Goal: Communication & Community: Share content

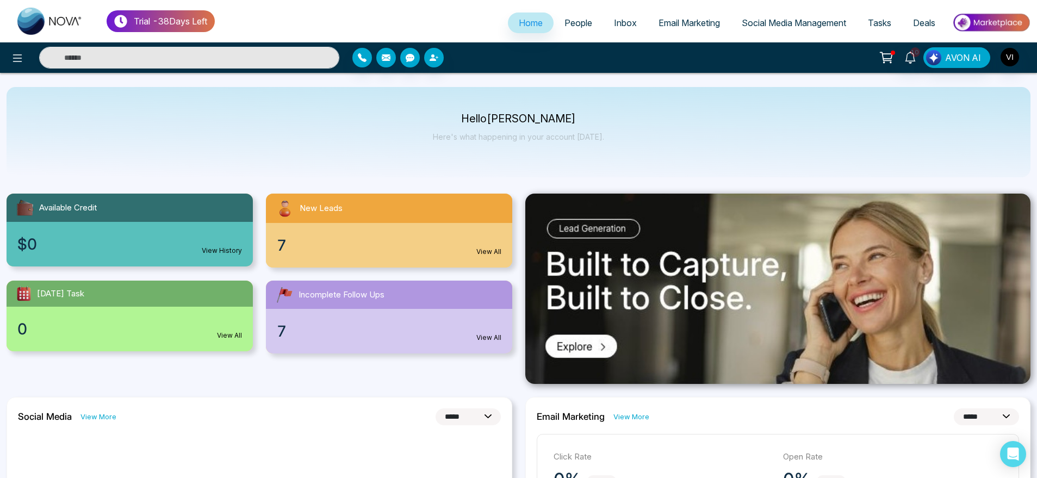
select select "*"
click at [623, 19] on span "Inbox" at bounding box center [625, 22] width 23 height 11
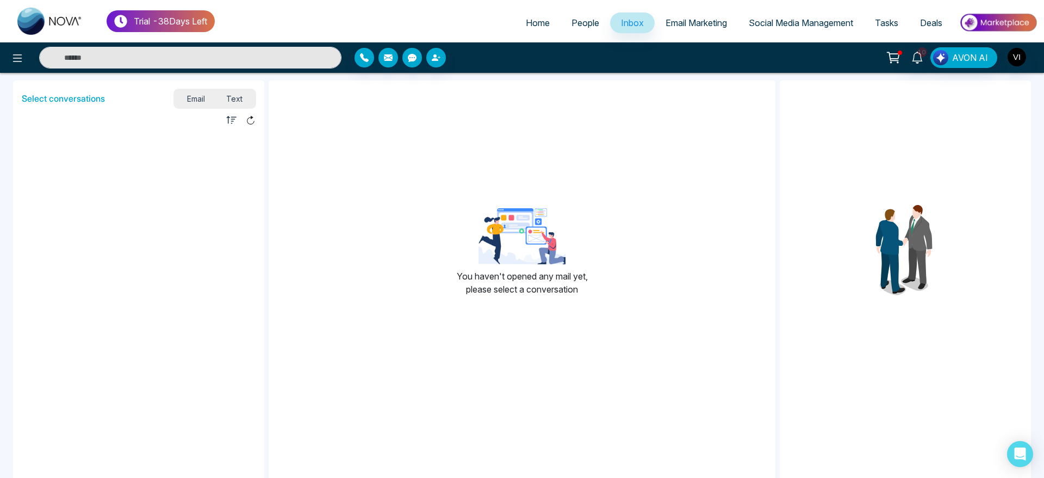
click at [237, 100] on span "Text" at bounding box center [235, 98] width 38 height 15
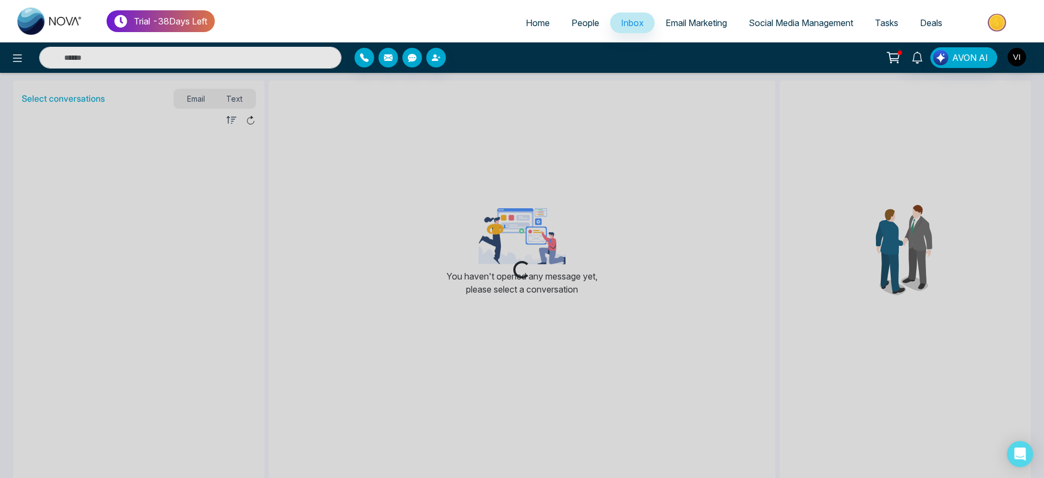
click at [210, 97] on div "Loading..." at bounding box center [522, 239] width 1044 height 478
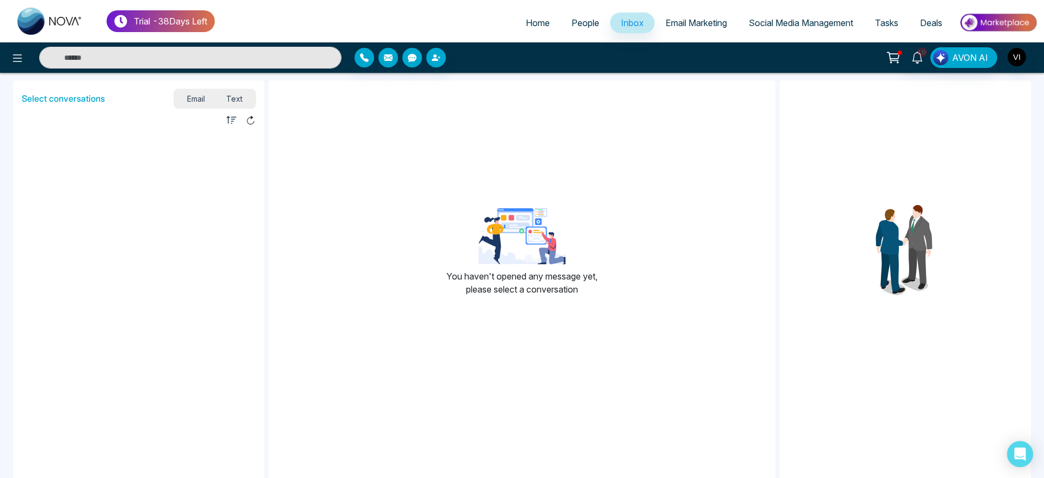
click at [199, 97] on span "Email" at bounding box center [196, 98] width 40 height 15
click at [579, 21] on span "People" at bounding box center [586, 22] width 28 height 11
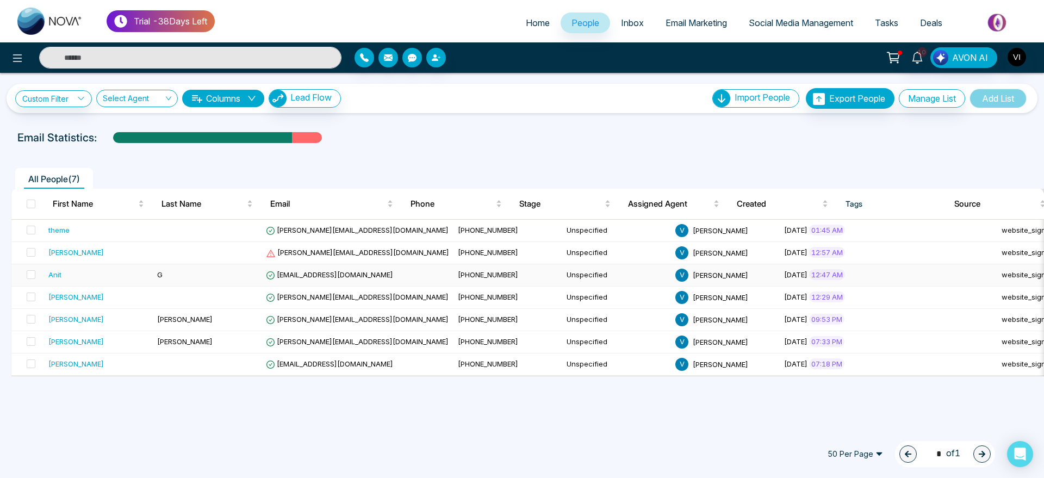
click at [365, 275] on td "[EMAIL_ADDRESS][DOMAIN_NAME]" at bounding box center [358, 275] width 192 height 22
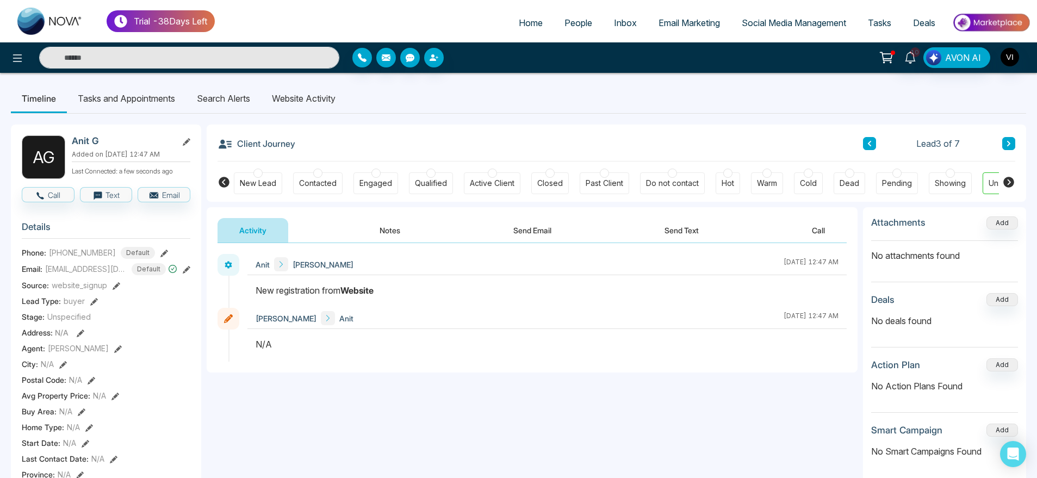
click at [543, 235] on button "Send Email" at bounding box center [533, 230] width 82 height 24
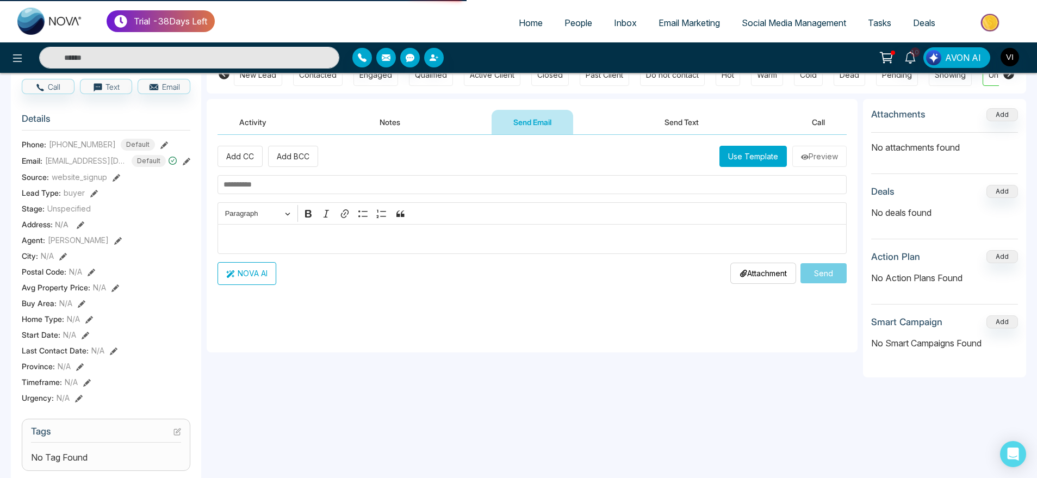
scroll to position [109, 0]
click at [369, 184] on input "text" at bounding box center [532, 184] width 629 height 19
click at [359, 188] on input "text" at bounding box center [532, 184] width 629 height 19
drag, startPoint x: 299, startPoint y: 189, endPoint x: 196, endPoint y: 181, distance: 102.5
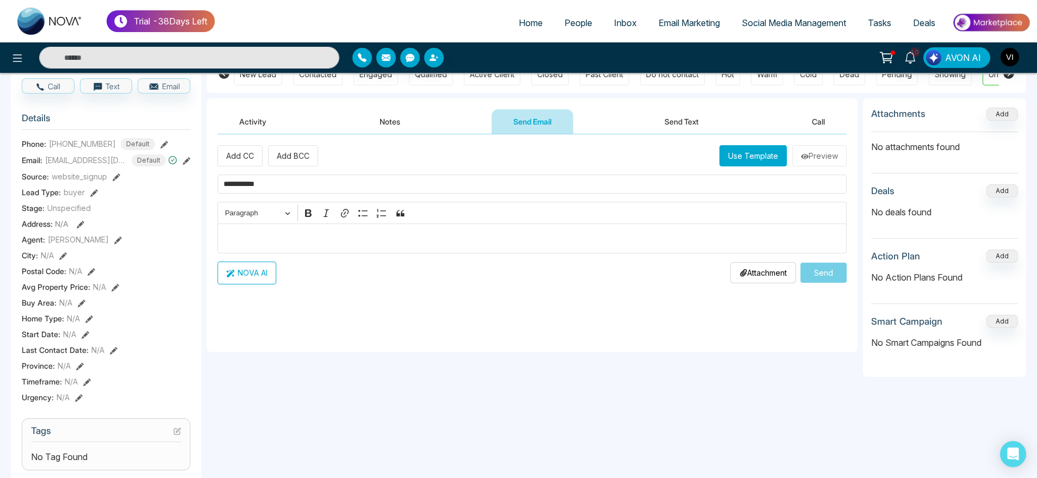
click at [196, 181] on div "**********" at bounding box center [518, 394] width 1015 height 778
type input "**********"
click at [272, 274] on button "NOVA AI" at bounding box center [247, 273] width 59 height 23
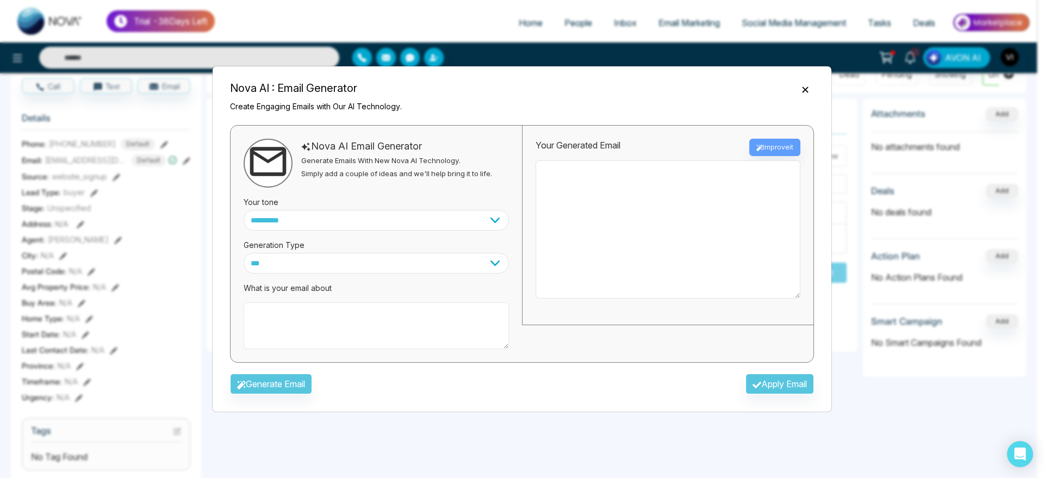
click at [301, 343] on textarea at bounding box center [376, 325] width 265 height 47
paste textarea "**********"
type textarea "**********"
click at [310, 377] on button "Generate Email" at bounding box center [271, 384] width 82 height 21
type textarea "**********"
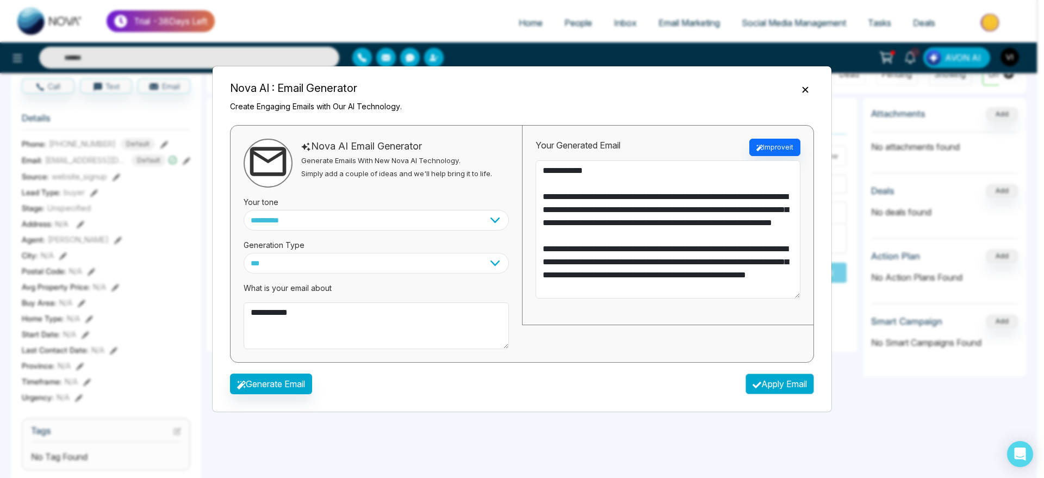
click at [780, 384] on button "Apply Email" at bounding box center [780, 384] width 69 height 21
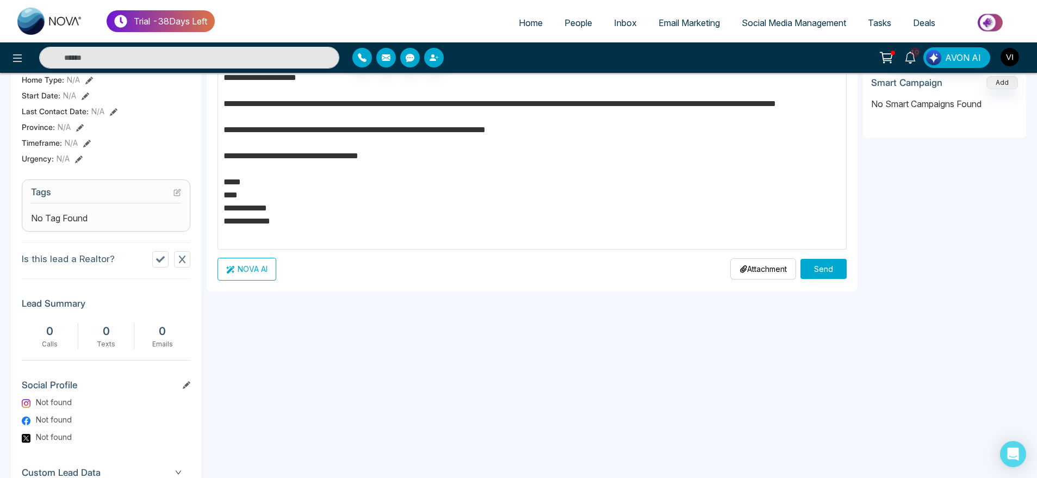
click at [768, 380] on div "**********" at bounding box center [532, 196] width 651 height 673
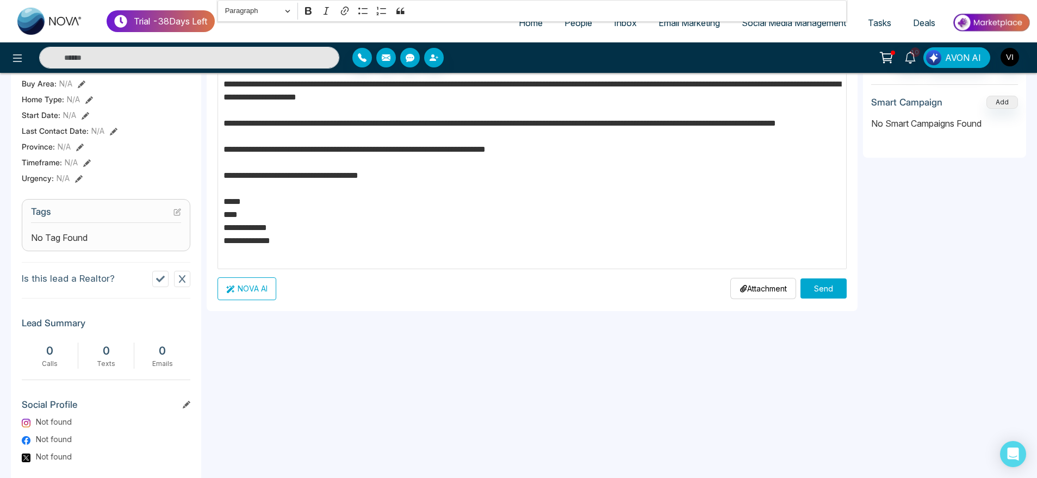
scroll to position [327, 0]
click at [769, 291] on p "Attachment" at bounding box center [763, 288] width 47 height 11
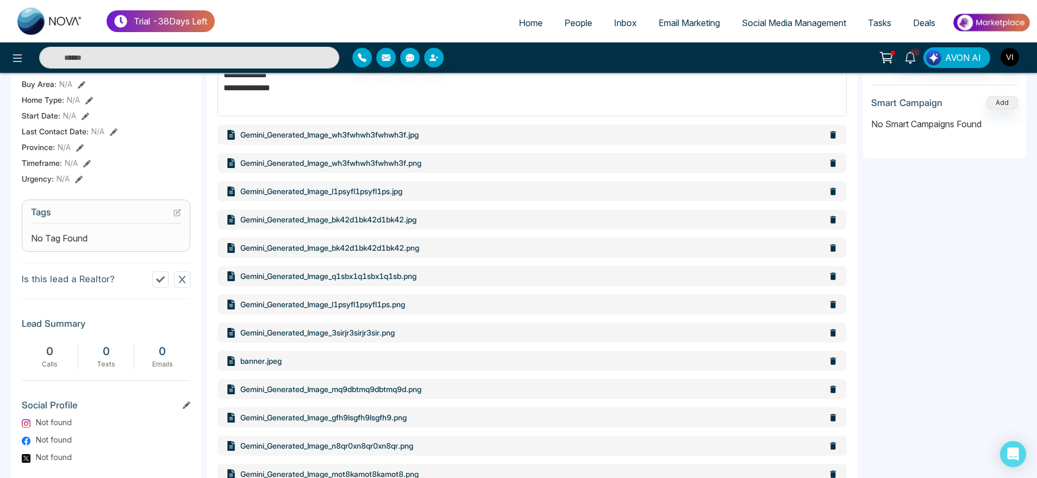
scroll to position [425, 0]
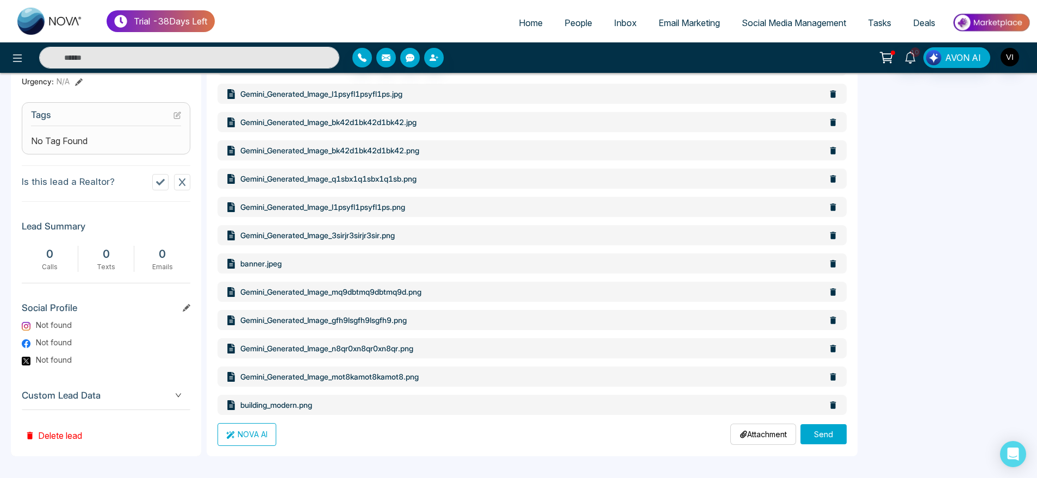
click at [829, 433] on button "Send" at bounding box center [823, 434] width 46 height 20
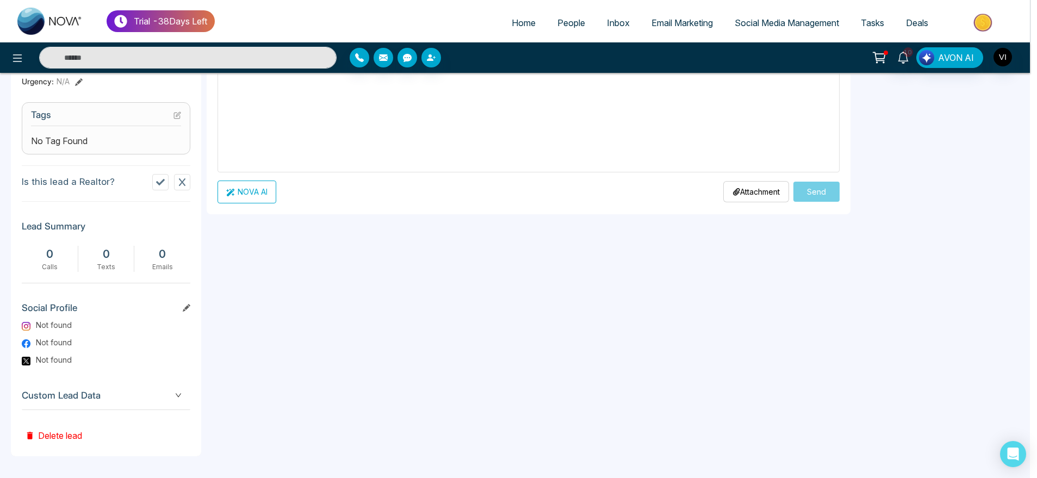
scroll to position [0, 0]
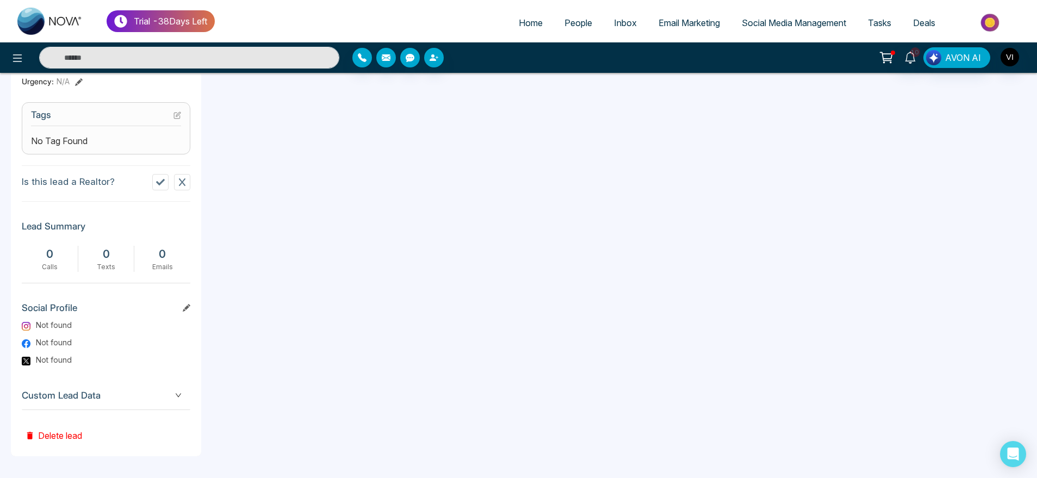
click at [530, 289] on div "**********" at bounding box center [532, 118] width 651 height 673
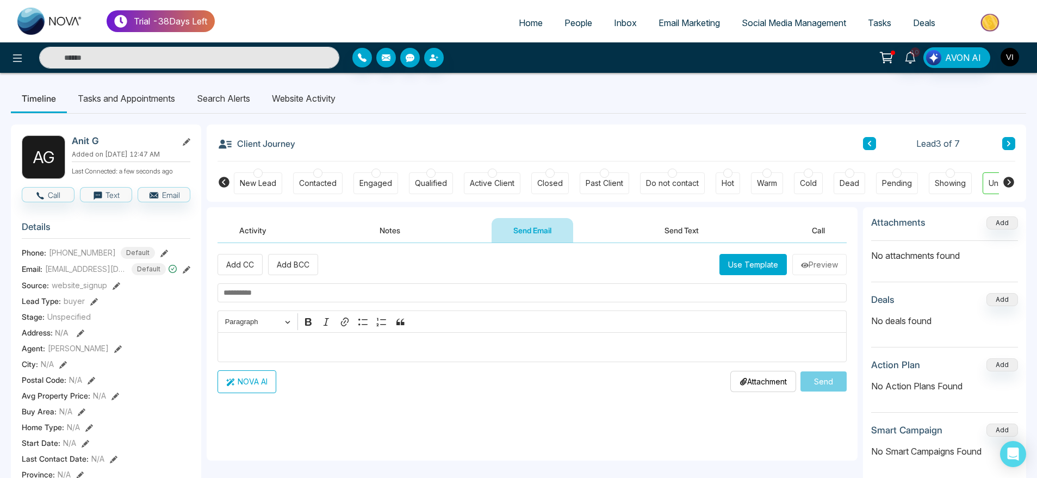
click at [1013, 64] on img "button" at bounding box center [1010, 57] width 18 height 18
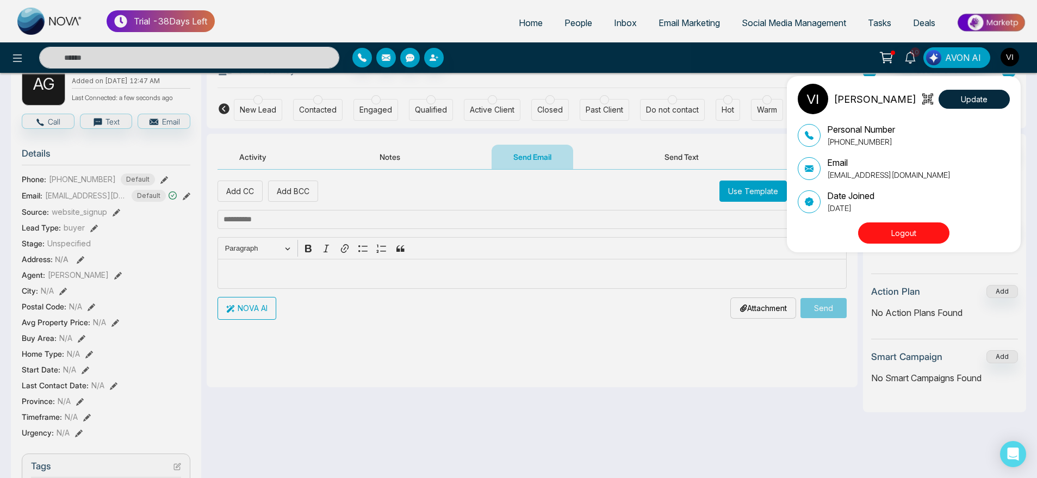
scroll to position [150, 0]
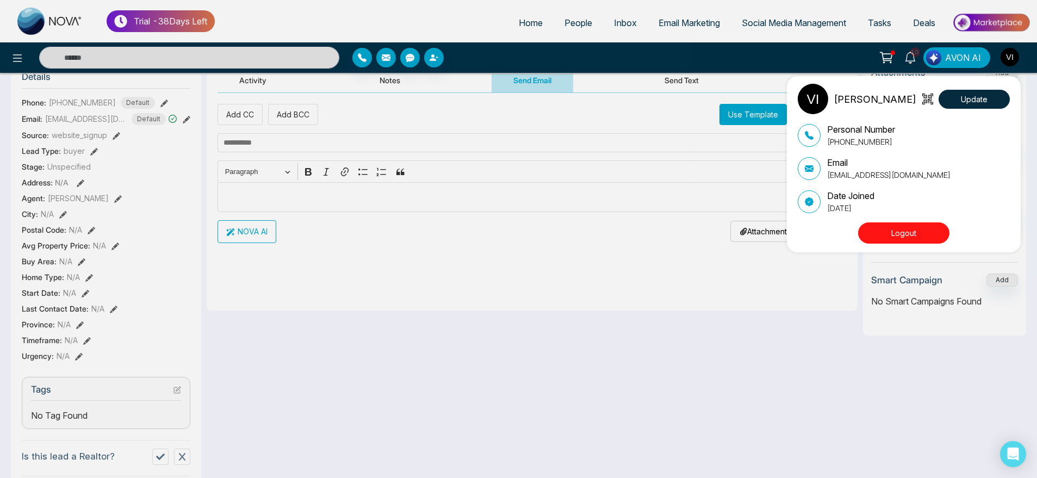
click at [470, 325] on div "[PERSON_NAME] Update Personal Number [PHONE_NUMBER] Email [EMAIL_ADDRESS][DOMAI…" at bounding box center [518, 239] width 1037 height 478
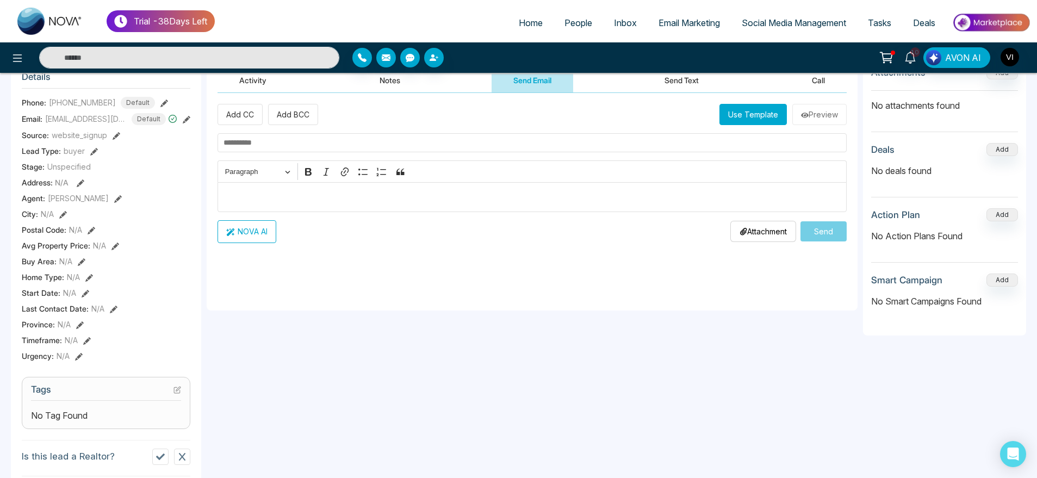
scroll to position [111, 0]
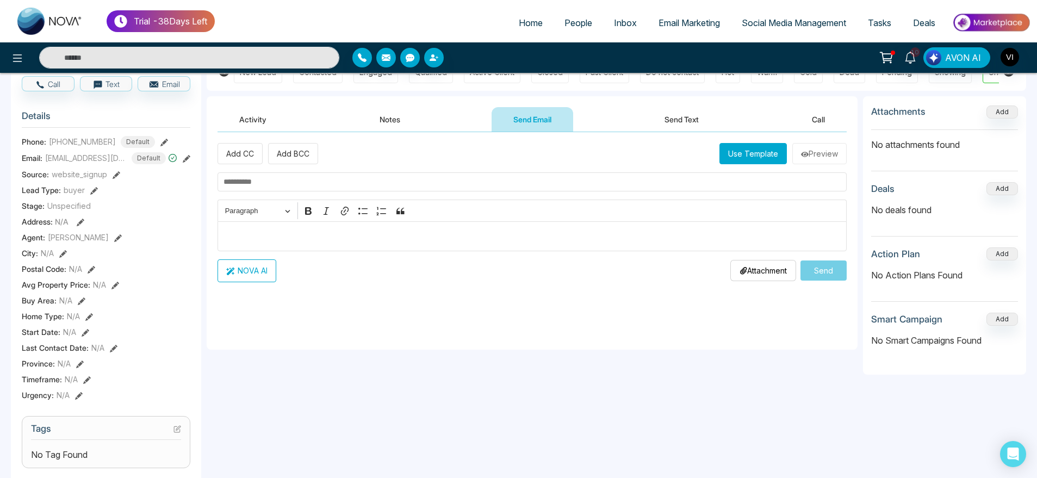
click at [773, 276] on p "Attachment" at bounding box center [763, 270] width 47 height 11
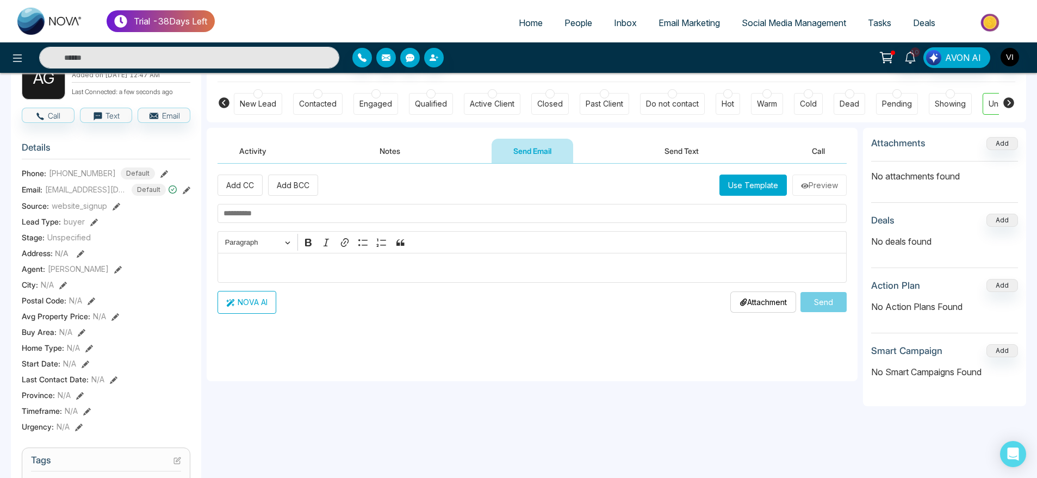
scroll to position [80, 0]
click at [770, 304] on p "Attachment" at bounding box center [763, 300] width 47 height 11
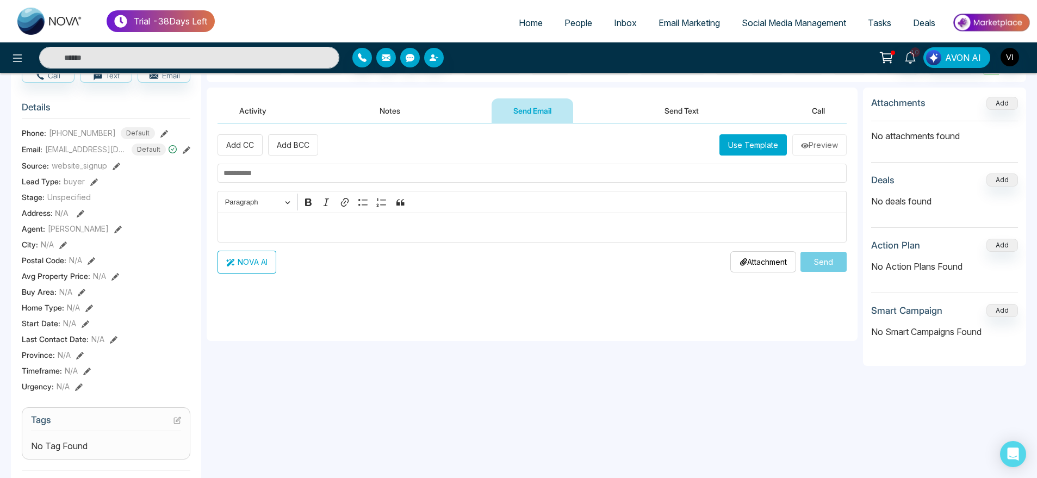
scroll to position [120, 0]
click at [402, 111] on button "Notes" at bounding box center [390, 110] width 64 height 24
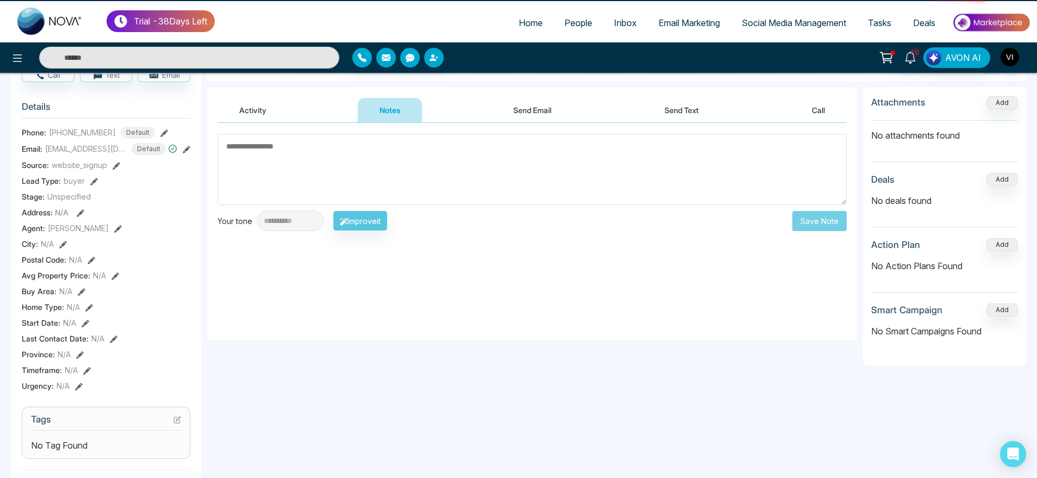
click at [550, 118] on button "Send Email" at bounding box center [533, 110] width 82 height 24
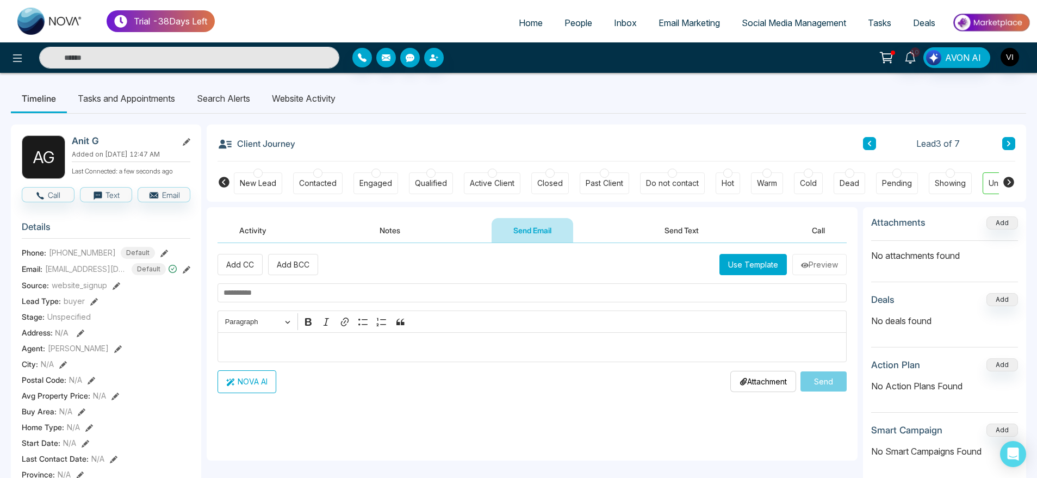
click at [287, 235] on button "Activity" at bounding box center [253, 230] width 71 height 24
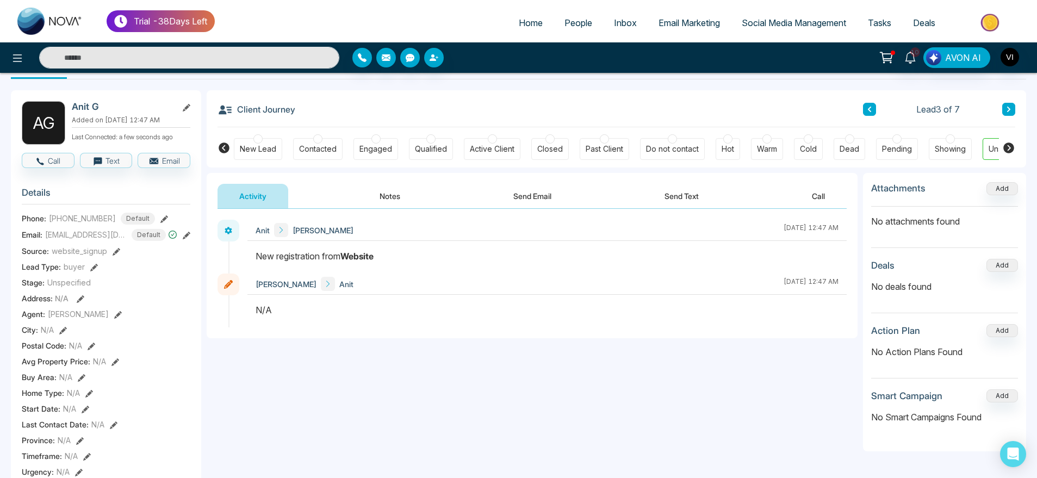
scroll to position [37, 0]
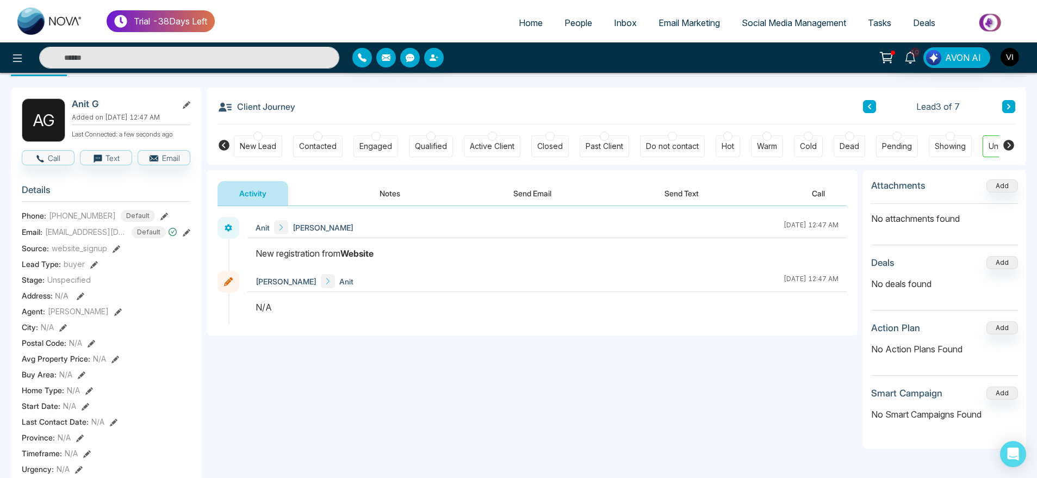
click at [387, 192] on button "Notes" at bounding box center [390, 193] width 64 height 24
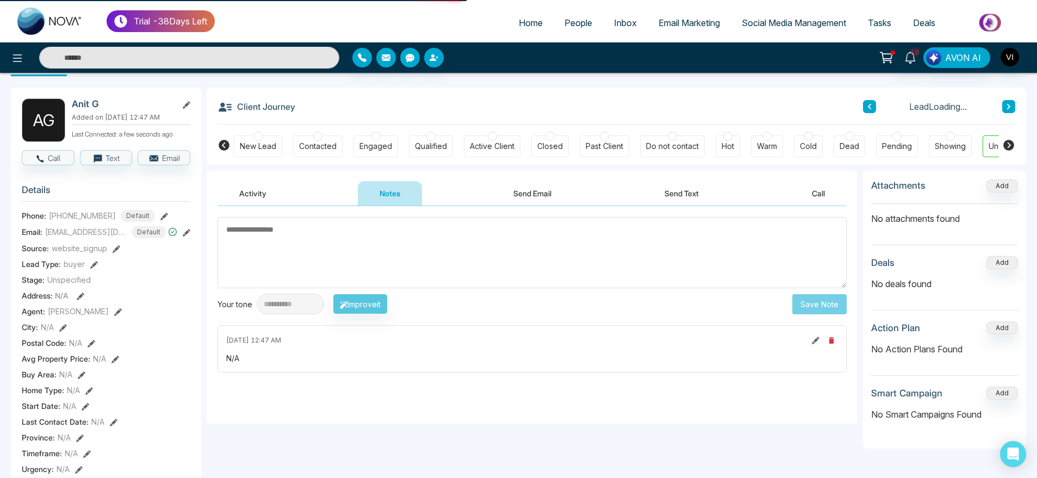
click at [507, 187] on button "Send Email" at bounding box center [533, 193] width 82 height 24
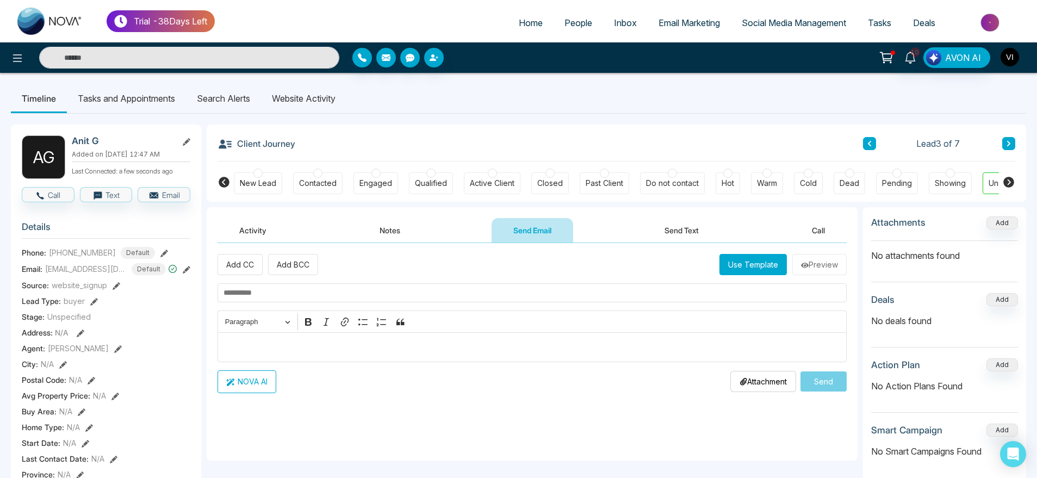
click at [1011, 57] on img "button" at bounding box center [1010, 57] width 18 height 18
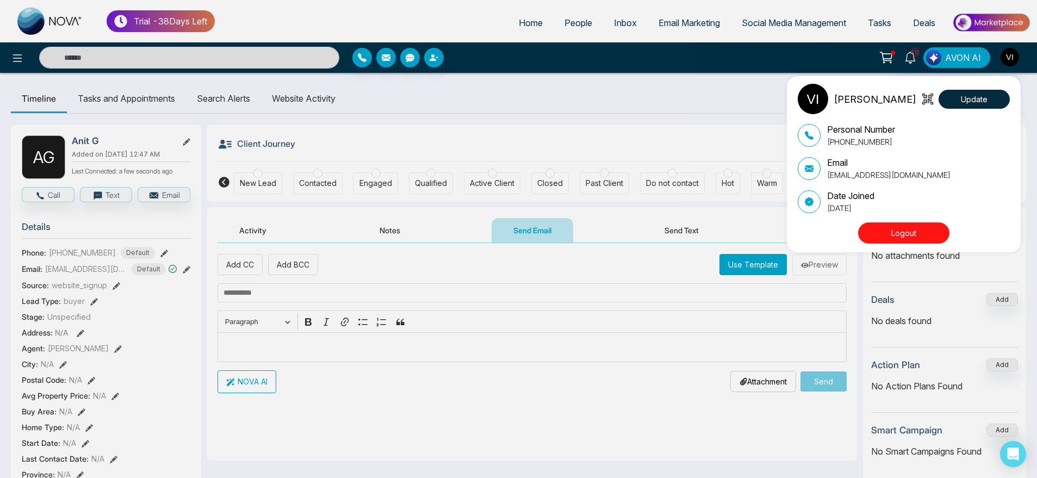
click at [524, 15] on div "[PERSON_NAME] Update Personal Number [PHONE_NUMBER] Email [EMAIL_ADDRESS][DOMAI…" at bounding box center [518, 239] width 1037 height 478
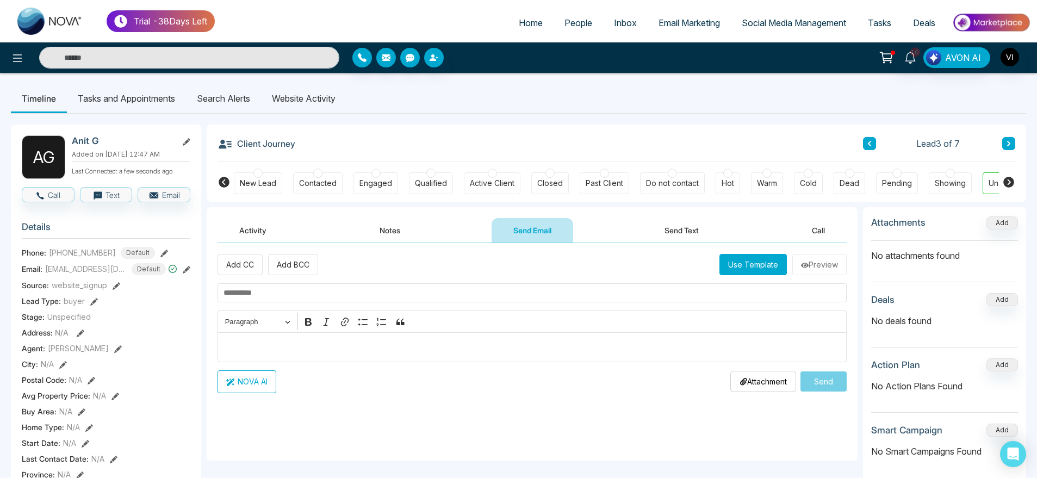
click at [524, 15] on link "Home" at bounding box center [531, 23] width 46 height 21
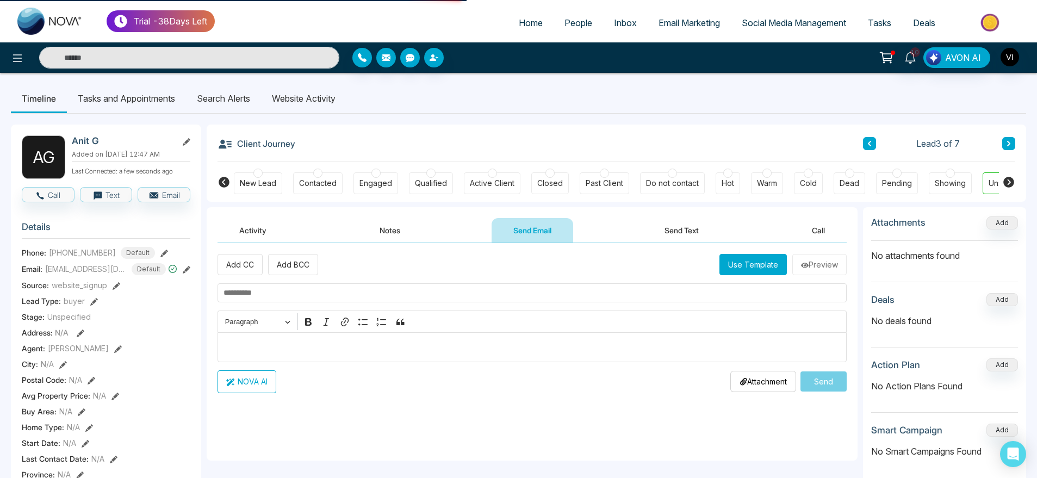
select select "*"
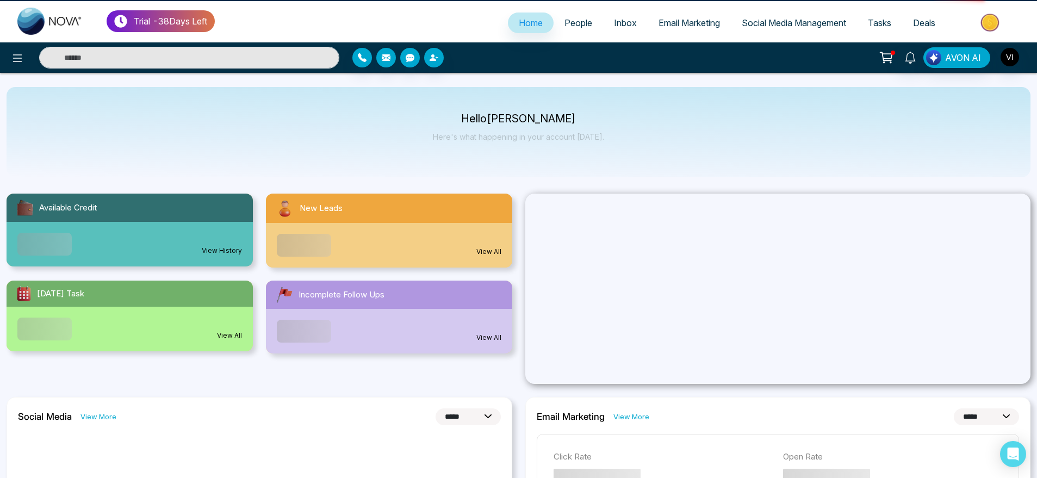
click at [573, 16] on link "People" at bounding box center [578, 23] width 49 height 21
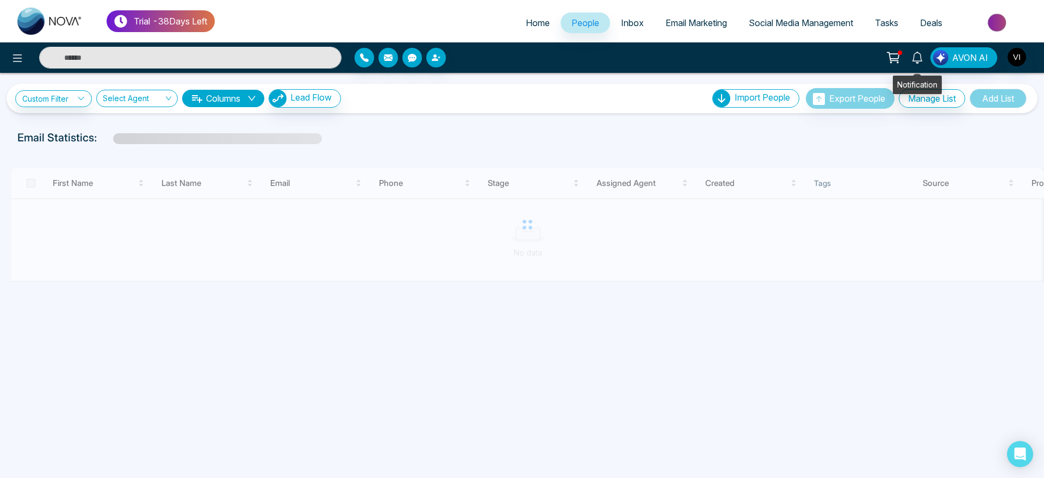
click at [919, 59] on icon at bounding box center [917, 58] width 12 height 12
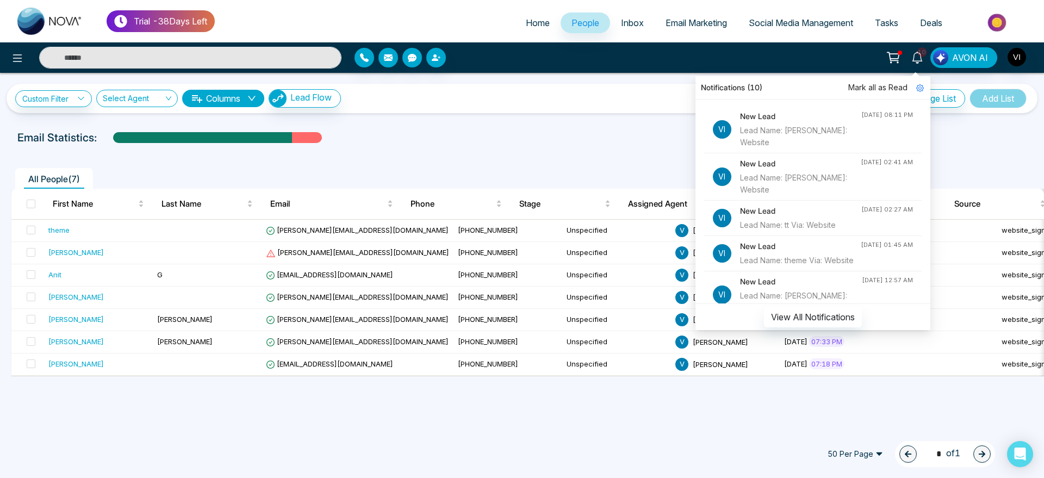
click at [527, 123] on div "Custom Filter Choose a filters Cancel Apply Select Agent Columns Lead Flow Impo…" at bounding box center [522, 249] width 1044 height 353
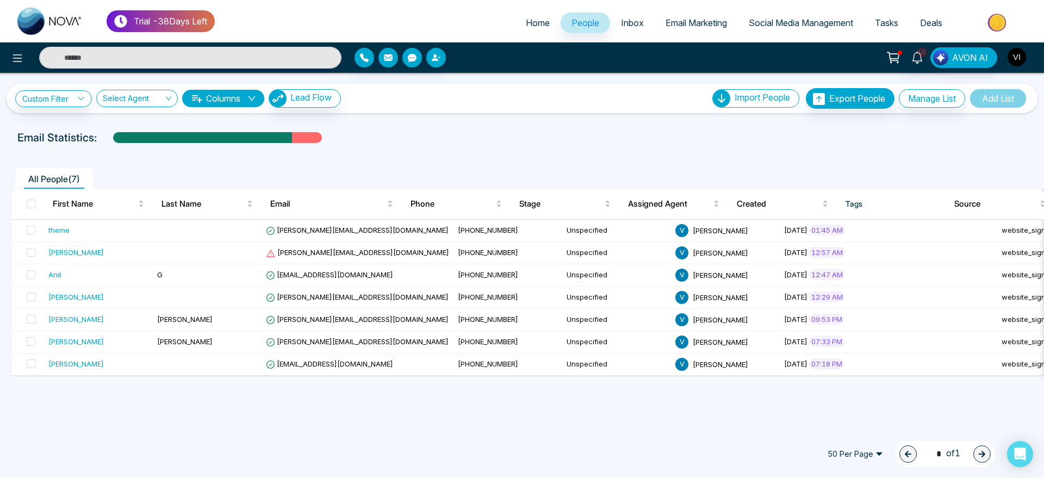
click at [1023, 58] on img "button" at bounding box center [1017, 57] width 18 height 18
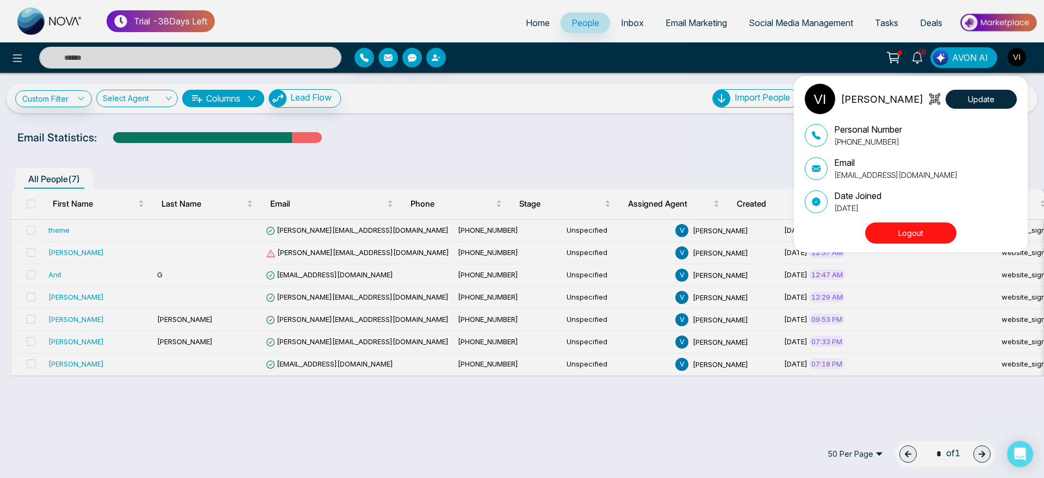
click at [617, 26] on div "[PERSON_NAME] Update Personal Number [PHONE_NUMBER] Email [EMAIL_ADDRESS][DOMAI…" at bounding box center [522, 239] width 1044 height 478
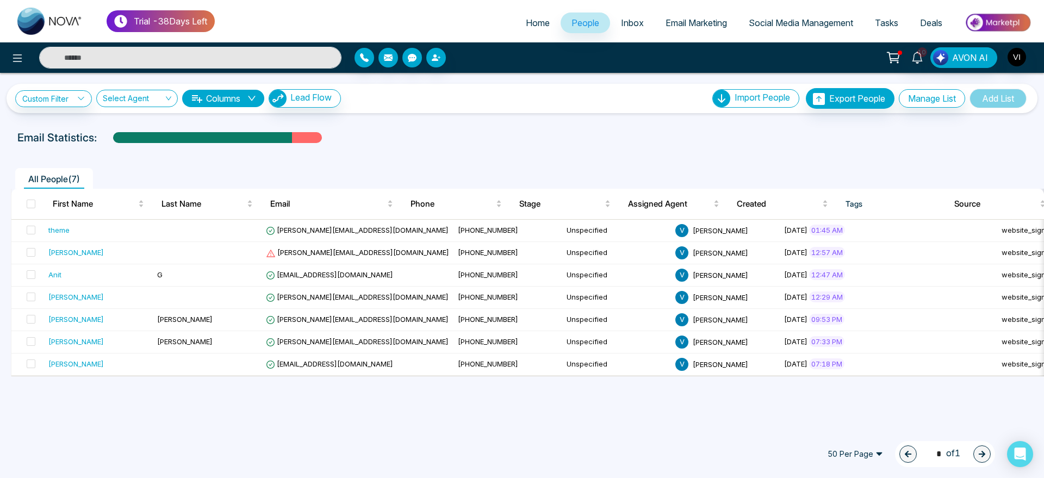
click at [621, 26] on span "Inbox" at bounding box center [632, 22] width 23 height 11
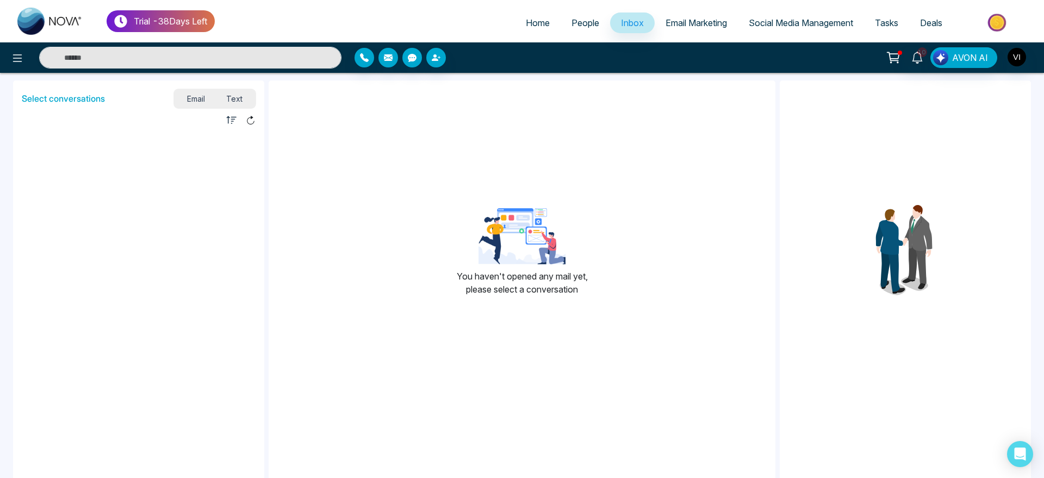
click at [229, 98] on span "Text" at bounding box center [235, 98] width 38 height 15
click at [201, 98] on span "Email" at bounding box center [196, 98] width 40 height 15
click at [916, 67] on div "10" at bounding box center [917, 57] width 26 height 21
click at [916, 57] on icon at bounding box center [917, 58] width 12 height 12
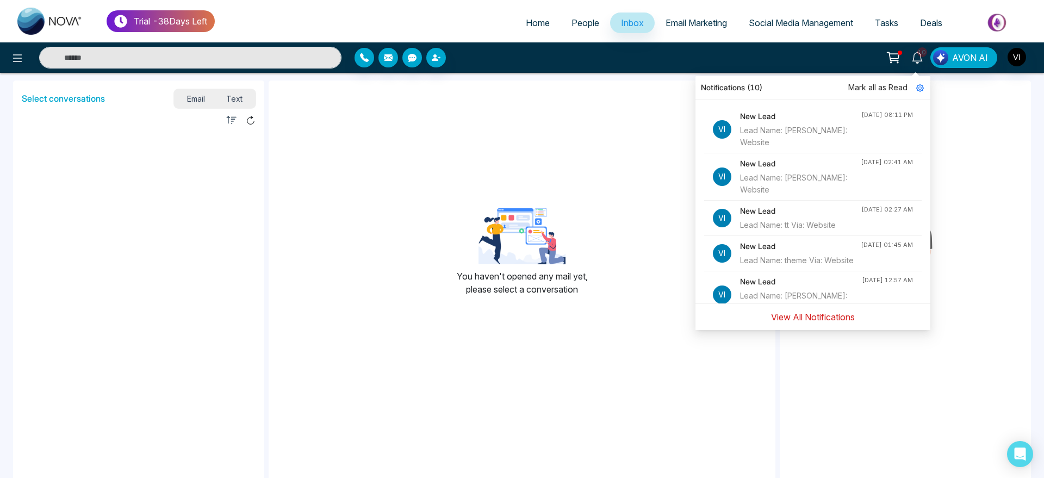
click at [811, 317] on button "View All Notifications" at bounding box center [813, 317] width 98 height 21
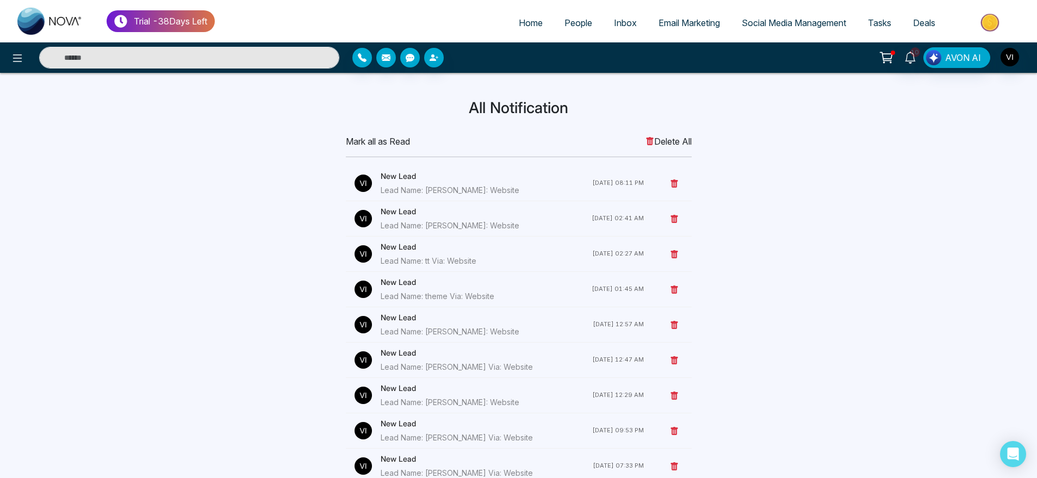
click at [564, 17] on span "People" at bounding box center [578, 22] width 28 height 11
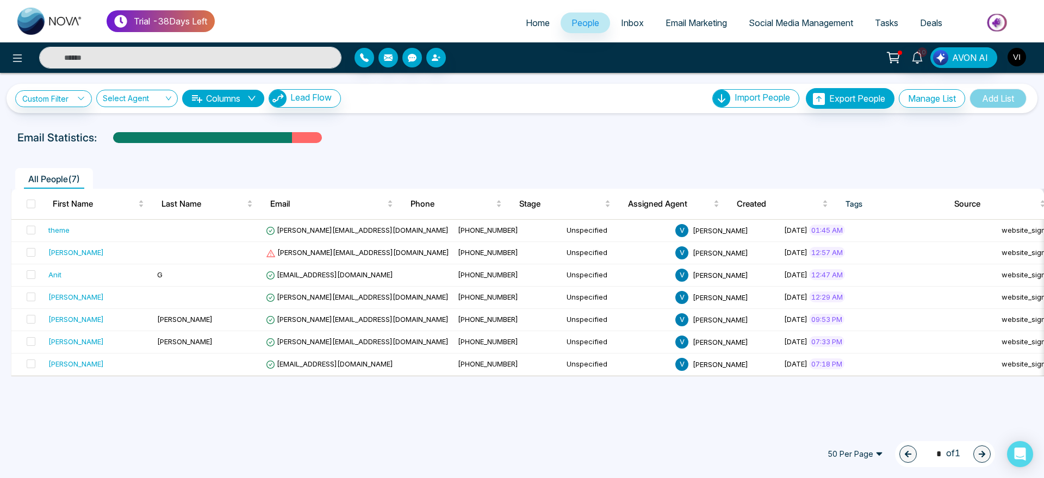
click at [1008, 60] on img "button" at bounding box center [1017, 57] width 18 height 18
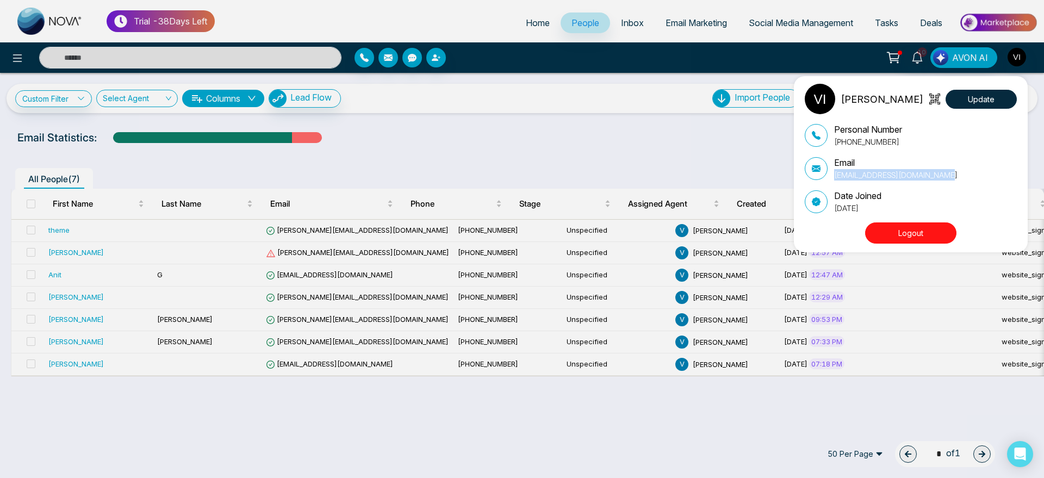
drag, startPoint x: 834, startPoint y: 175, endPoint x: 965, endPoint y: 177, distance: 131.6
click at [965, 177] on div "Email [EMAIL_ADDRESS][DOMAIN_NAME]" at bounding box center [911, 168] width 212 height 24
click at [605, 132] on div "[PERSON_NAME] Update Personal Number [PHONE_NUMBER] Email [EMAIL_ADDRESS][DOMAI…" at bounding box center [522, 239] width 1044 height 478
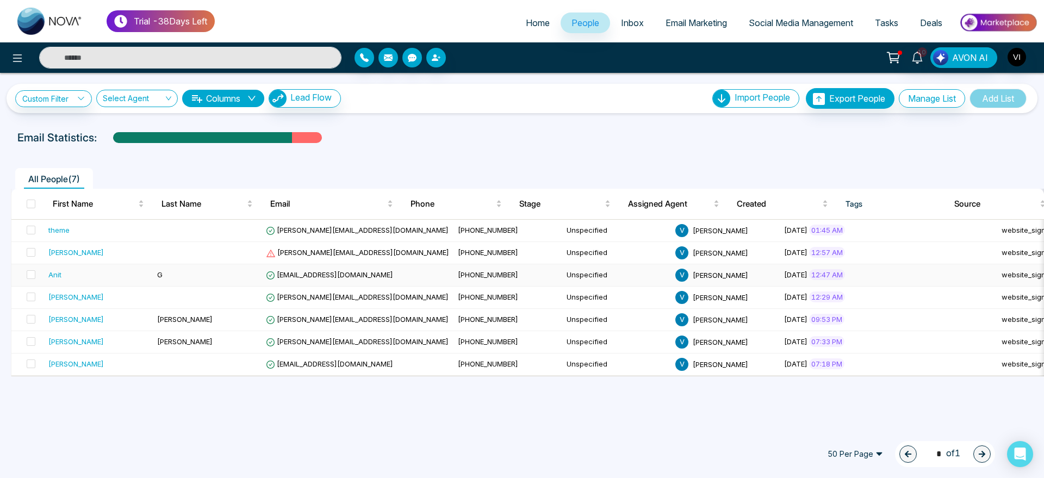
click at [338, 272] on span "[EMAIL_ADDRESS][DOMAIN_NAME]" at bounding box center [329, 274] width 127 height 9
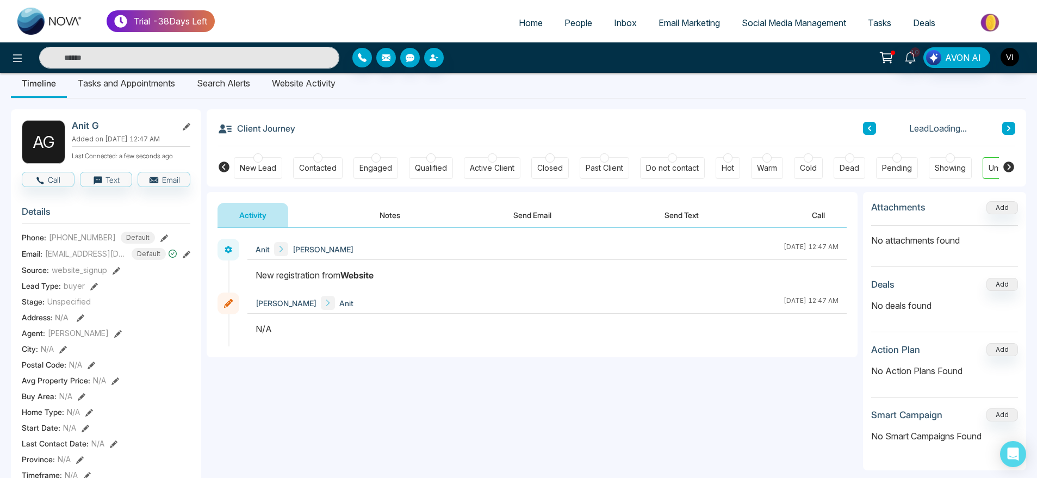
scroll to position [16, 0]
drag, startPoint x: 382, startPoint y: 223, endPoint x: 285, endPoint y: 224, distance: 96.8
click at [285, 224] on div "Activity Notes Send Email Send Text Call" at bounding box center [532, 214] width 629 height 25
click at [380, 215] on button "Notes" at bounding box center [390, 214] width 64 height 24
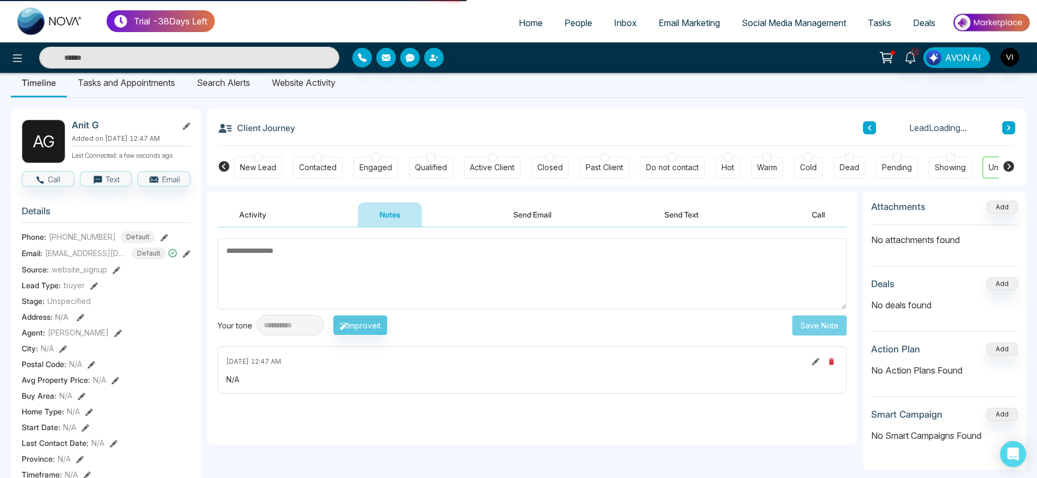
click at [270, 218] on button "Activity" at bounding box center [253, 214] width 71 height 24
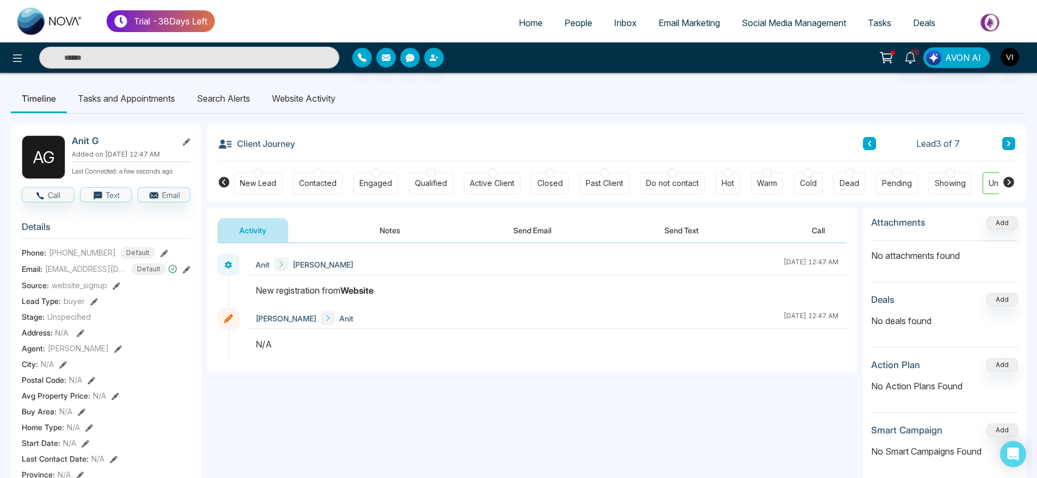
click at [142, 104] on li "Tasks and Appointments" at bounding box center [126, 98] width 119 height 29
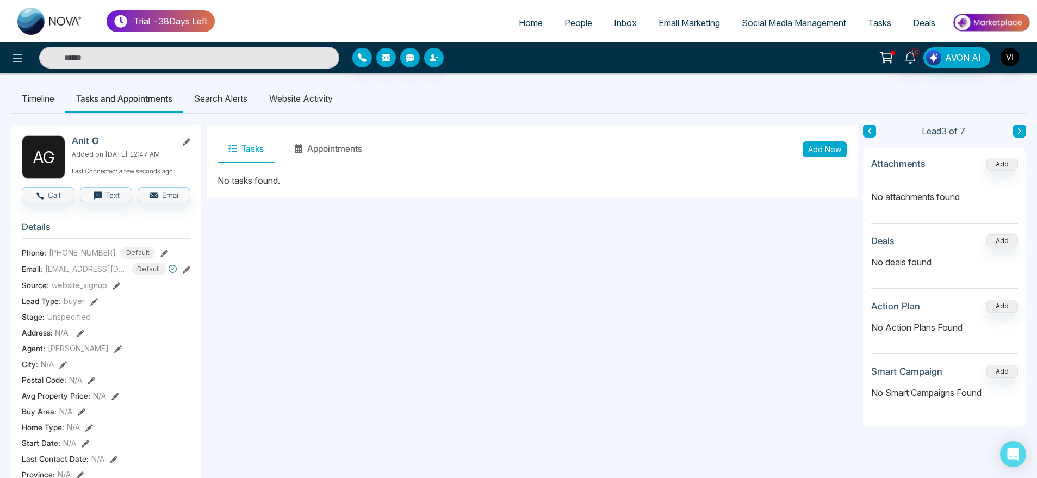
click at [48, 96] on li "Timeline" at bounding box center [38, 98] width 54 height 29
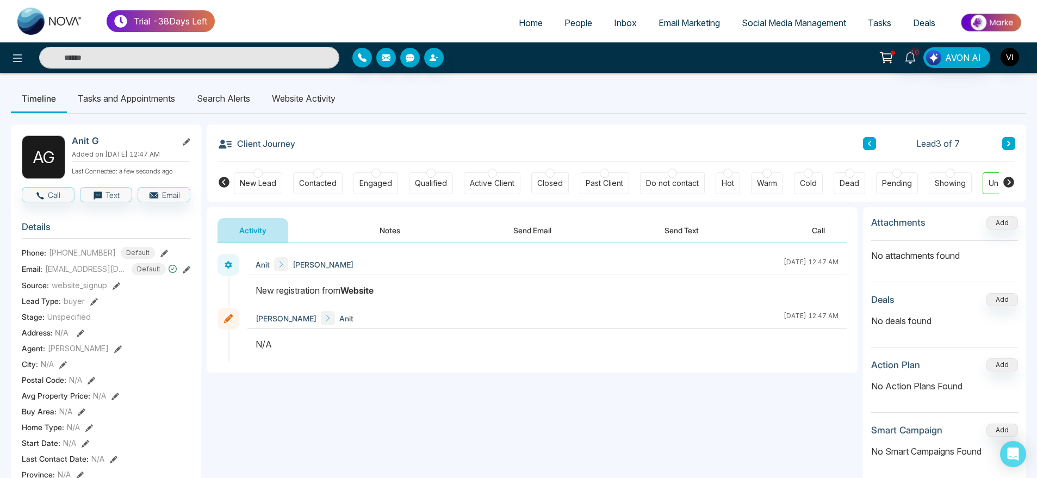
click at [126, 89] on li "Tasks and Appointments" at bounding box center [126, 98] width 119 height 29
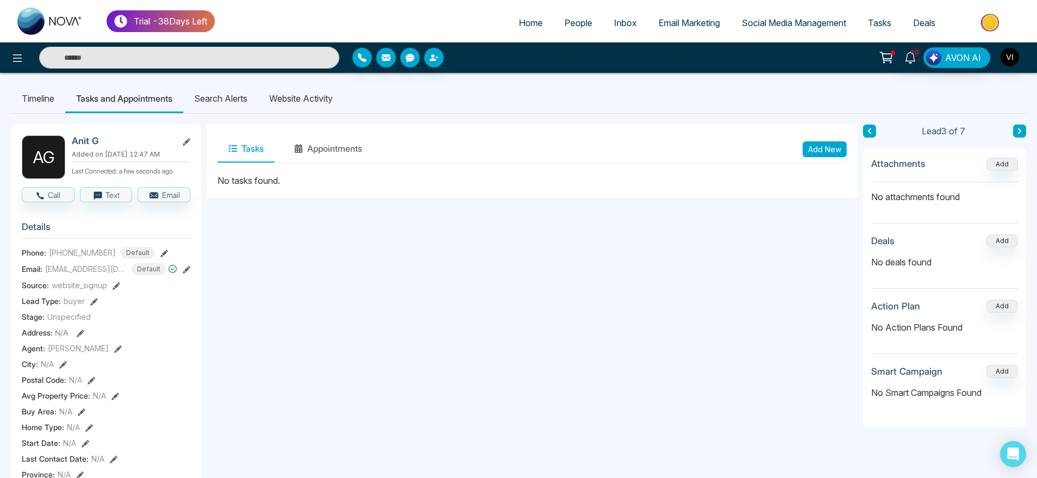
click at [528, 28] on span "Home" at bounding box center [531, 22] width 24 height 11
select select "*"
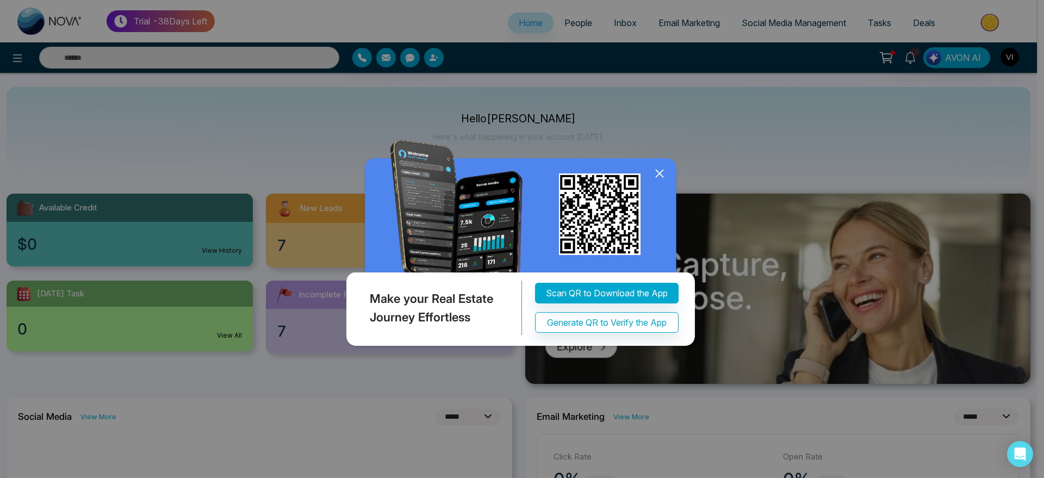
click at [657, 179] on icon at bounding box center [659, 173] width 16 height 16
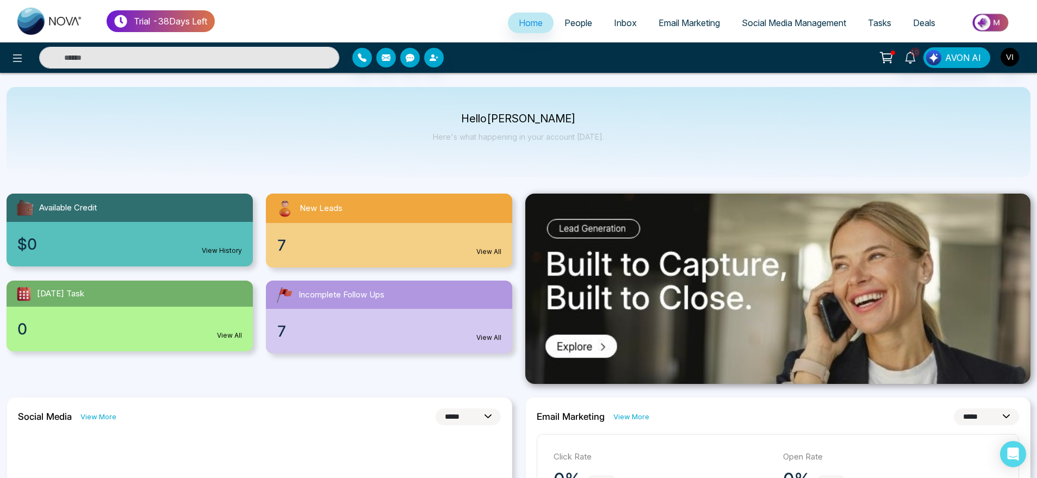
click at [614, 27] on span "Inbox" at bounding box center [625, 22] width 23 height 11
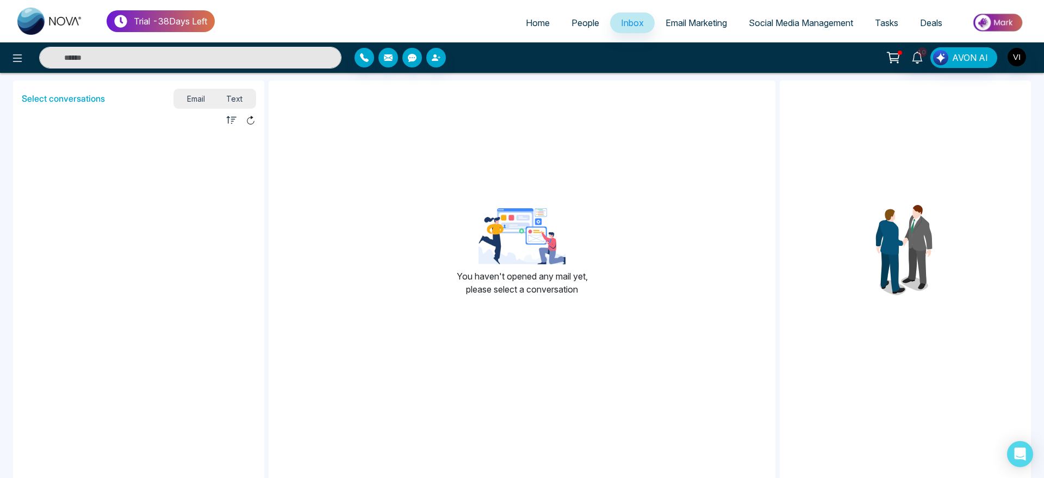
click at [232, 102] on span "Text" at bounding box center [235, 98] width 38 height 15
click at [193, 103] on span "Email" at bounding box center [196, 98] width 40 height 15
click at [576, 32] on link "People" at bounding box center [585, 23] width 49 height 21
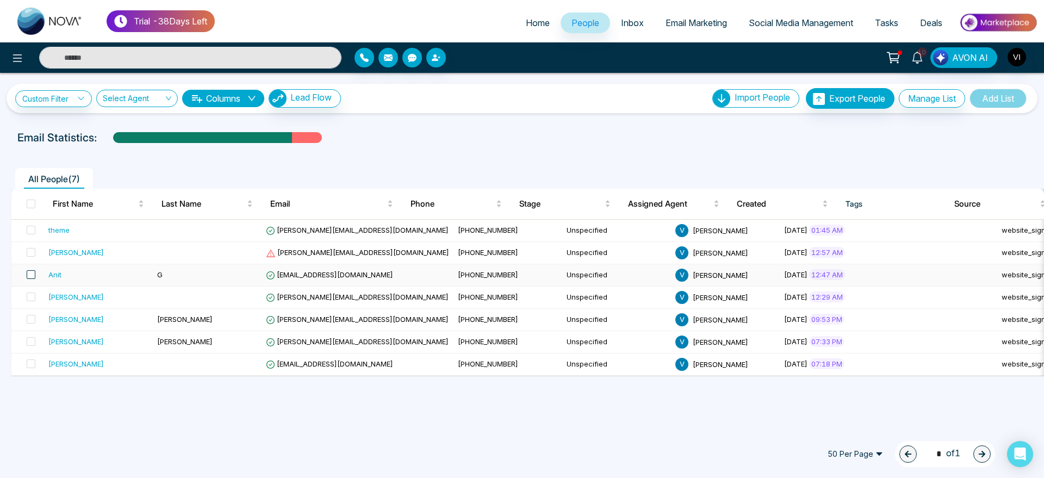
click at [33, 272] on span at bounding box center [31, 274] width 9 height 9
click at [97, 268] on td "Anit" at bounding box center [98, 275] width 109 height 22
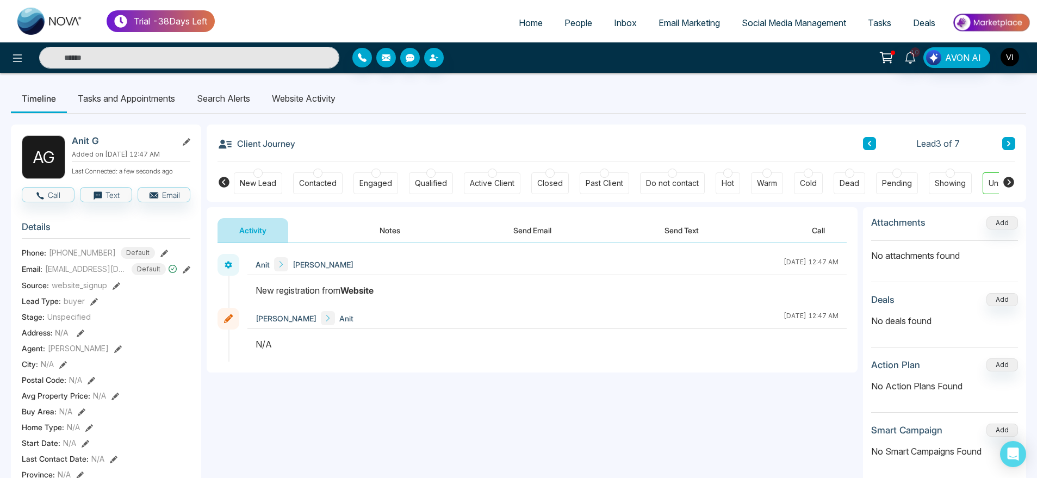
click at [542, 235] on button "Send Email" at bounding box center [533, 230] width 82 height 24
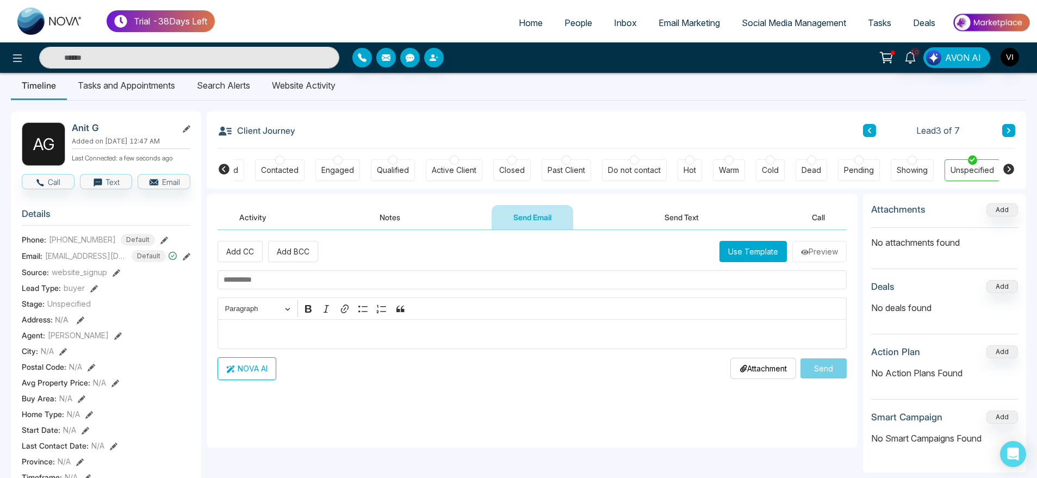
scroll to position [14, 0]
click at [1010, 51] on img "button" at bounding box center [1010, 57] width 18 height 18
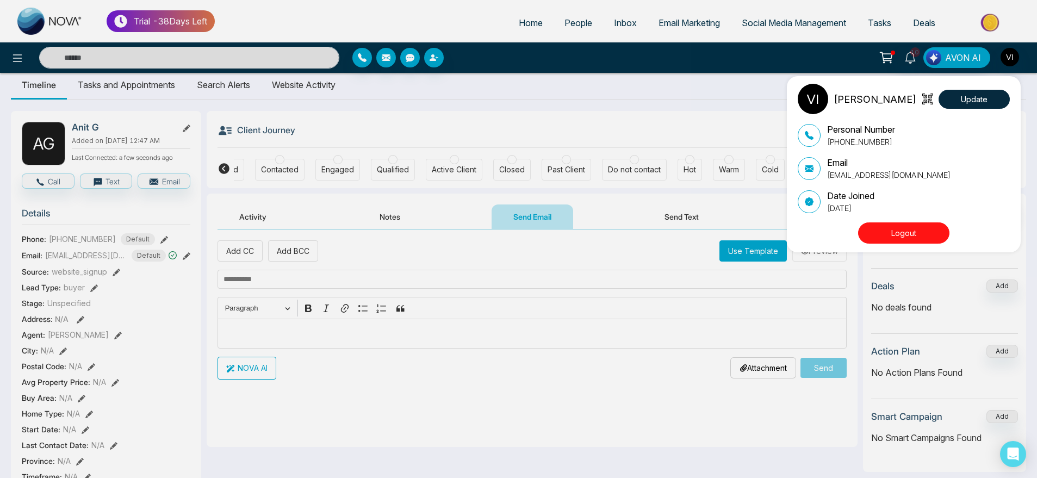
click at [430, 163] on div "[PERSON_NAME] Update Personal Number [PHONE_NUMBER] Email [EMAIL_ADDRESS][DOMAI…" at bounding box center [518, 239] width 1037 height 478
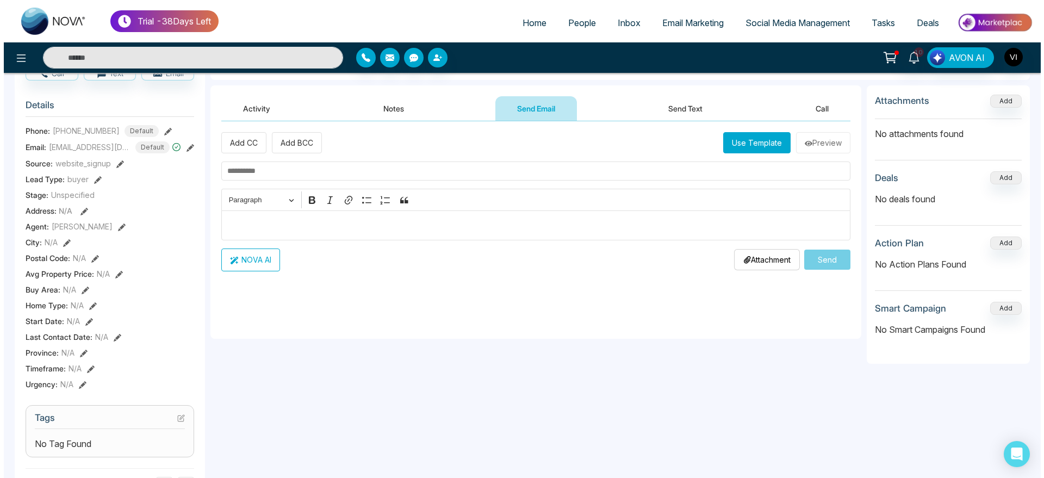
scroll to position [139, 0]
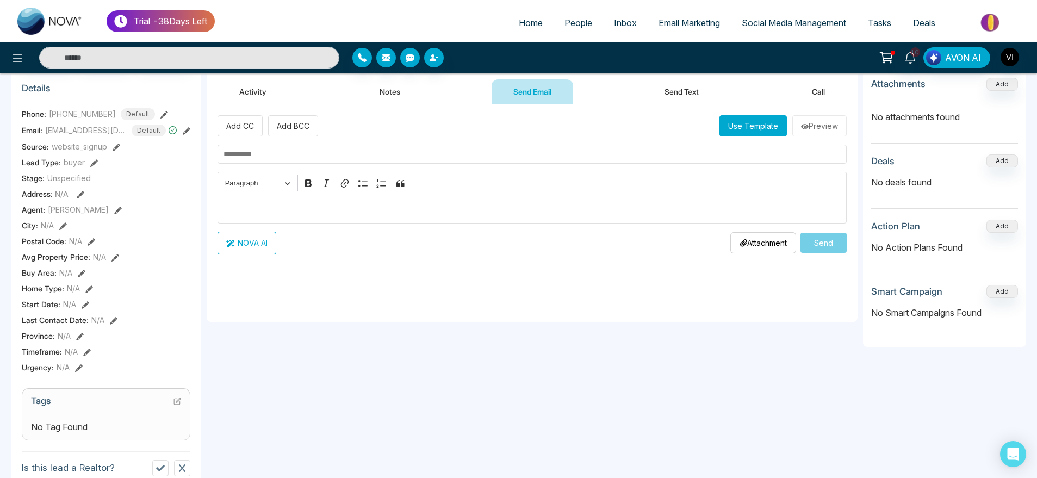
click at [281, 157] on input "text" at bounding box center [532, 154] width 629 height 19
drag, startPoint x: 261, startPoint y: 156, endPoint x: 290, endPoint y: 156, distance: 29.4
click at [290, 156] on input "**********" at bounding box center [532, 154] width 629 height 19
drag, startPoint x: 290, startPoint y: 156, endPoint x: 209, endPoint y: 157, distance: 81.6
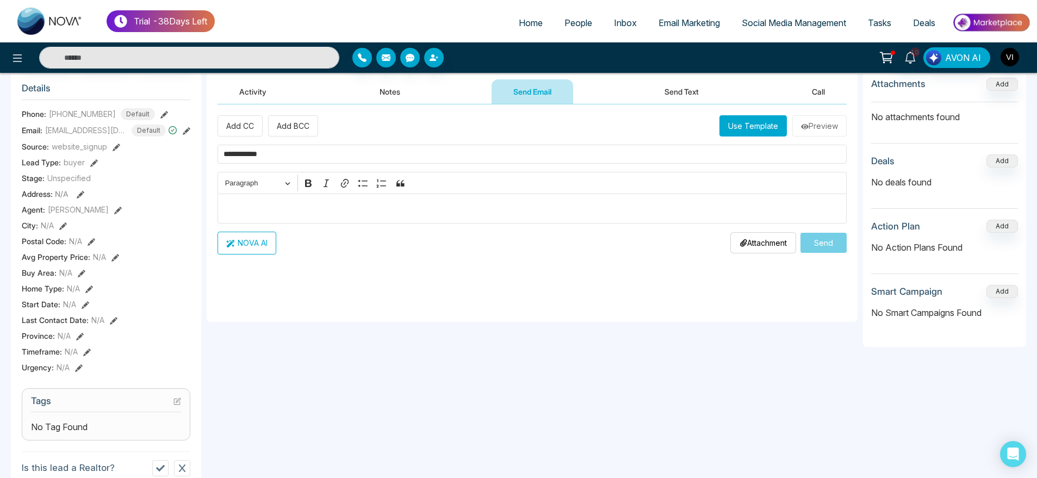
click at [209, 157] on div "**********" at bounding box center [532, 213] width 651 height 218
type input "**********"
click at [259, 237] on button "NOVA AI" at bounding box center [247, 243] width 59 height 23
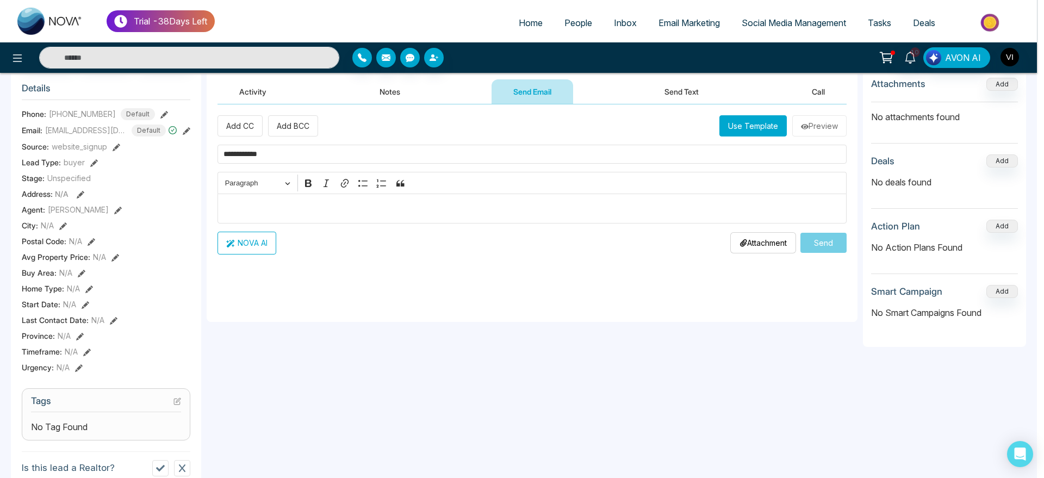
scroll to position [0, 31]
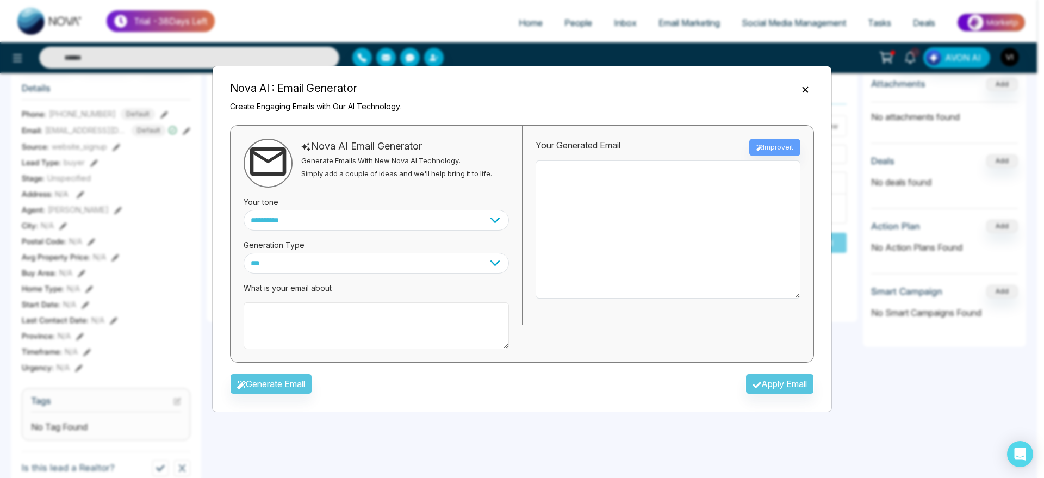
click at [366, 329] on textarea at bounding box center [376, 325] width 265 height 47
paste textarea "**********"
type textarea "**********"
click at [290, 375] on button "Generate Email" at bounding box center [271, 384] width 82 height 21
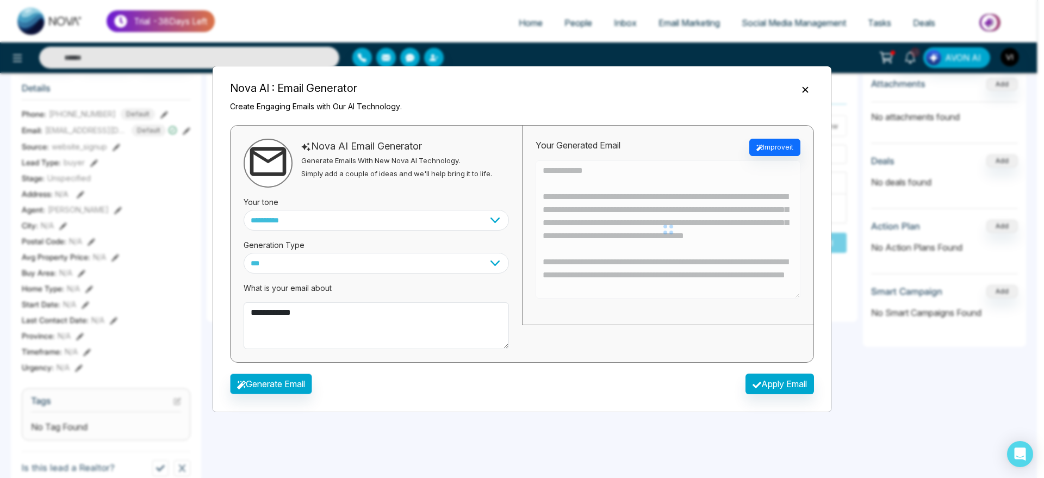
type textarea "**********"
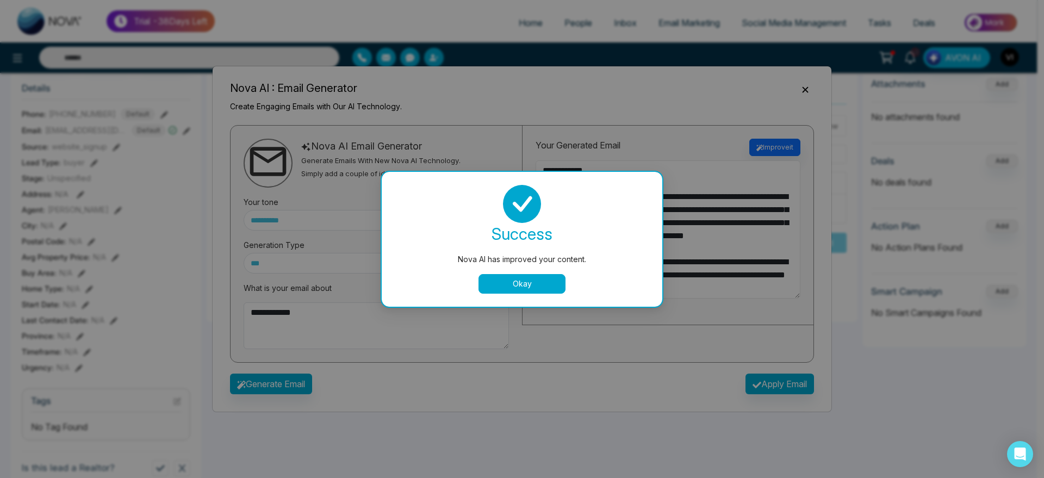
click at [537, 288] on textarea "**********" at bounding box center [668, 229] width 265 height 138
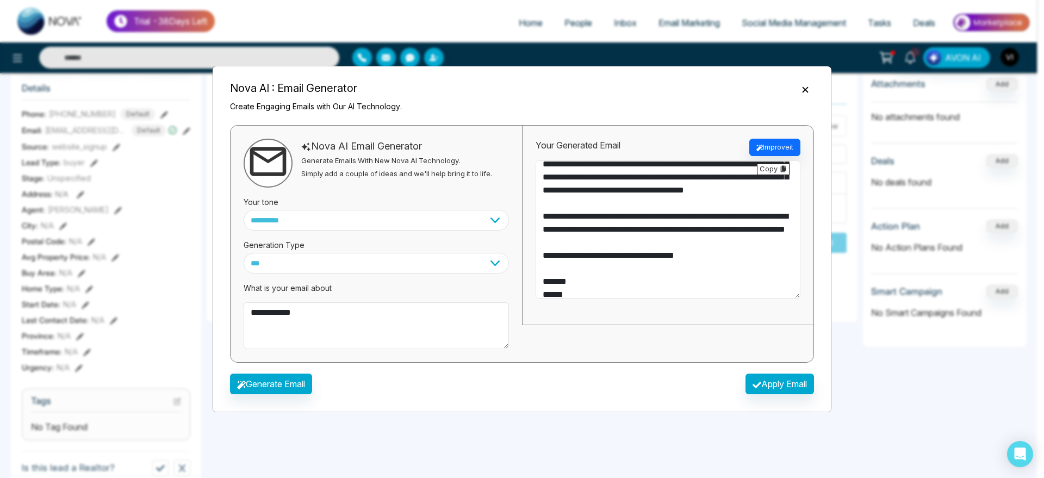
scroll to position [91, 0]
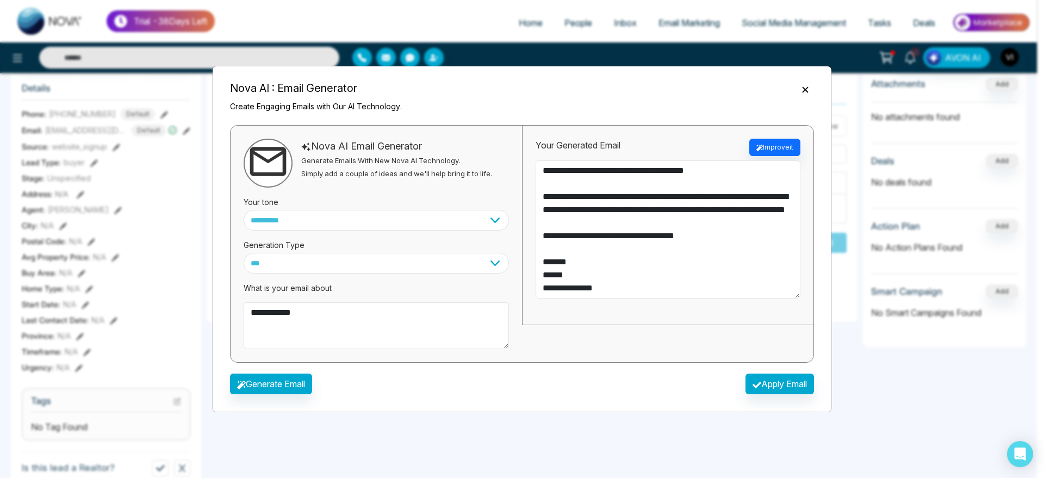
drag, startPoint x: 650, startPoint y: 287, endPoint x: 508, endPoint y: 298, distance: 142.4
click at [508, 298] on div "**********" at bounding box center [522, 244] width 584 height 238
click at [707, 216] on textarea "**********" at bounding box center [668, 229] width 265 height 138
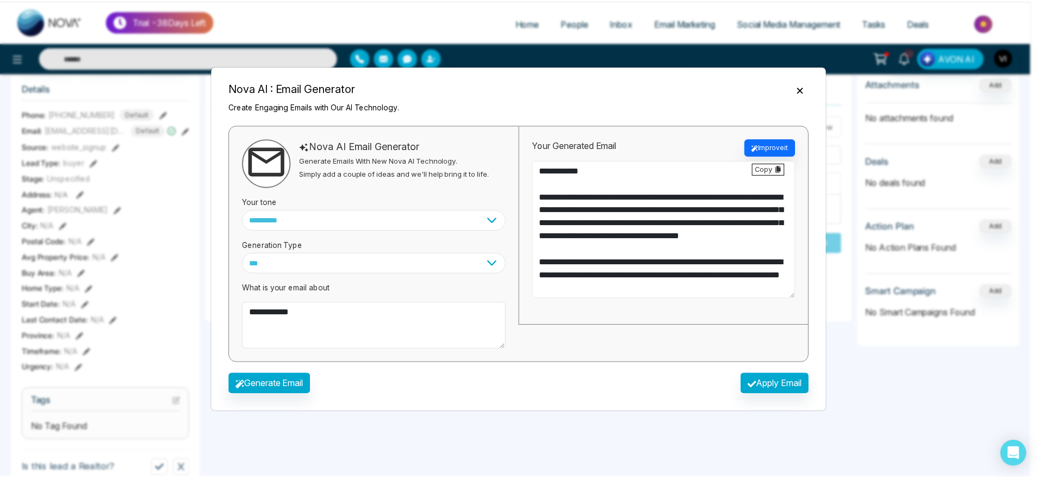
scroll to position [33, 0]
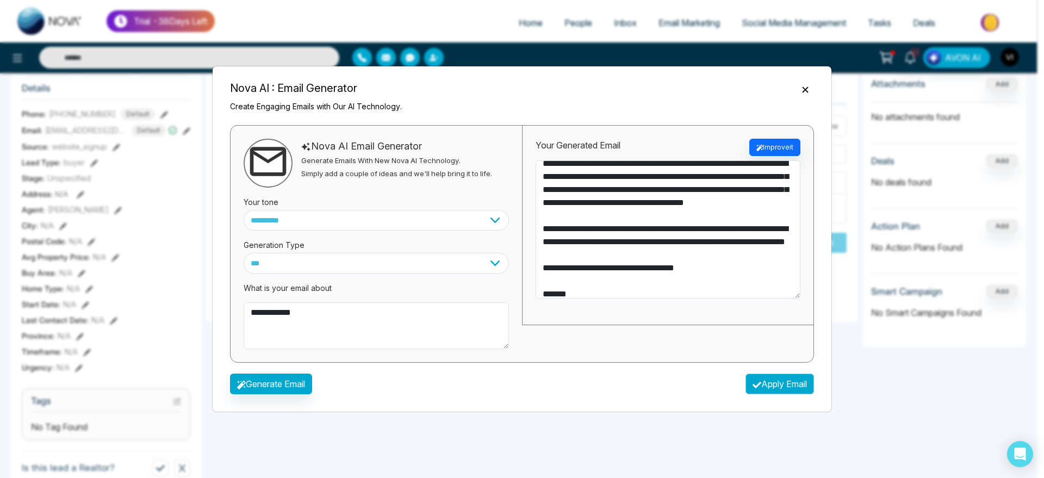
click at [764, 378] on button "Apply Email" at bounding box center [780, 384] width 69 height 21
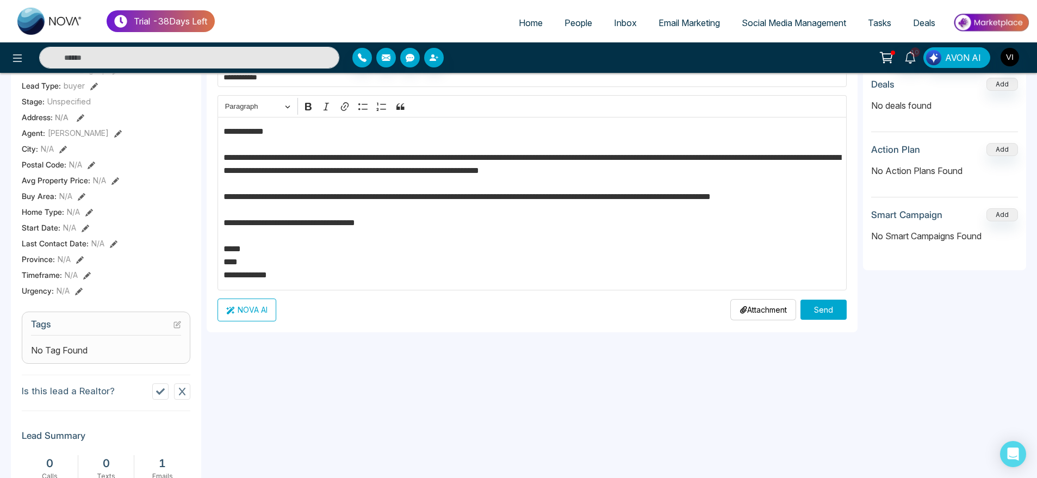
scroll to position [215, 0]
click at [769, 311] on p "Attachment" at bounding box center [763, 310] width 47 height 11
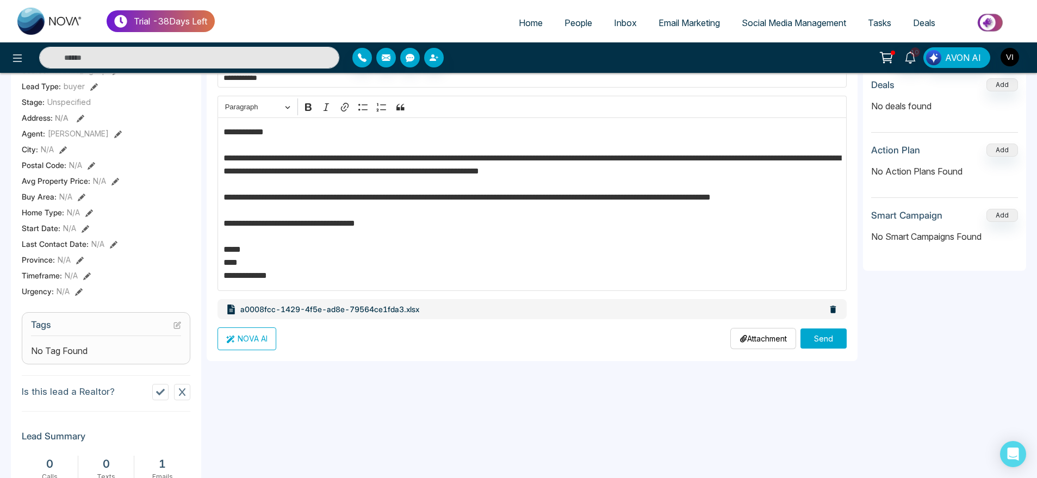
click at [764, 342] on p "Attachment" at bounding box center [763, 338] width 47 height 11
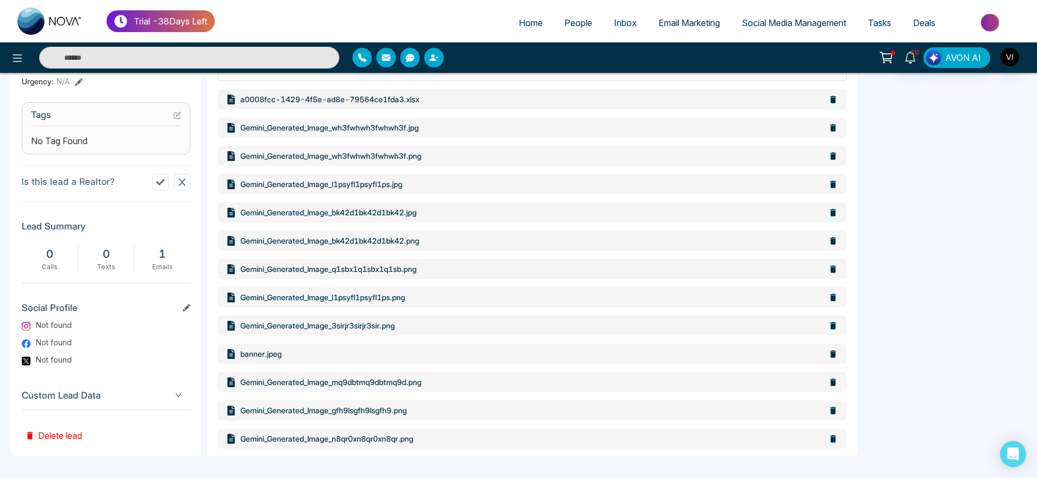
scroll to position [62, 0]
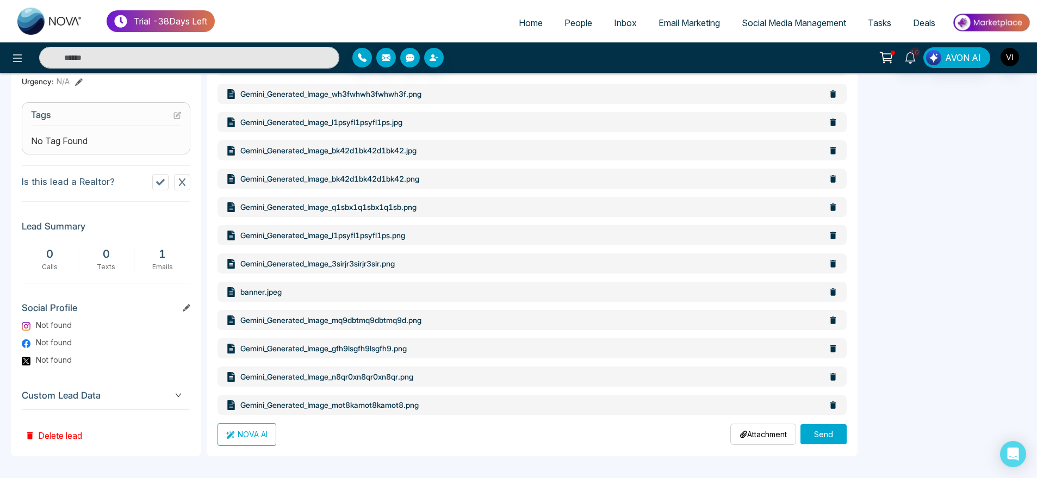
click at [757, 443] on div "Attachment Choose File" at bounding box center [763, 434] width 66 height 21
click at [756, 426] on div "Attachment Choose File" at bounding box center [763, 434] width 66 height 21
click at [750, 429] on p "Attachment" at bounding box center [763, 434] width 47 height 11
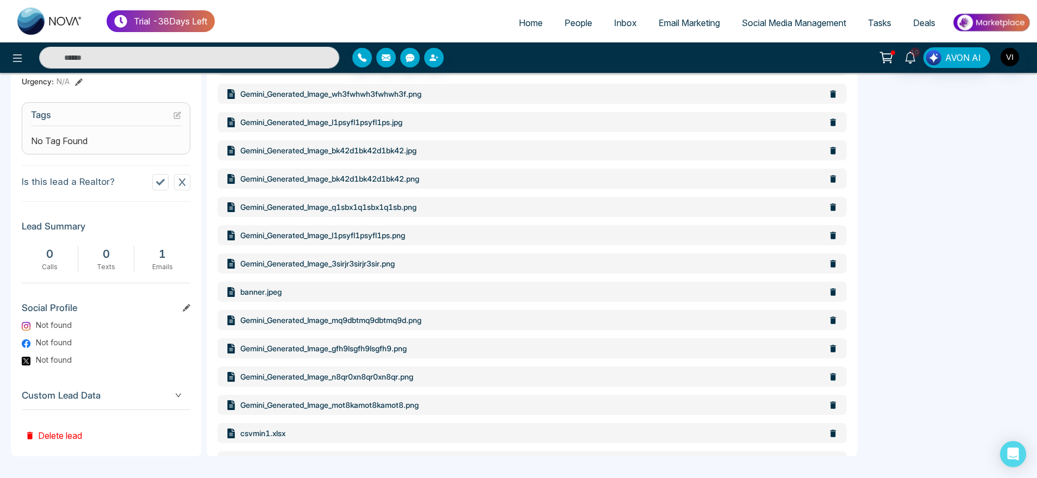
scroll to position [119, 0]
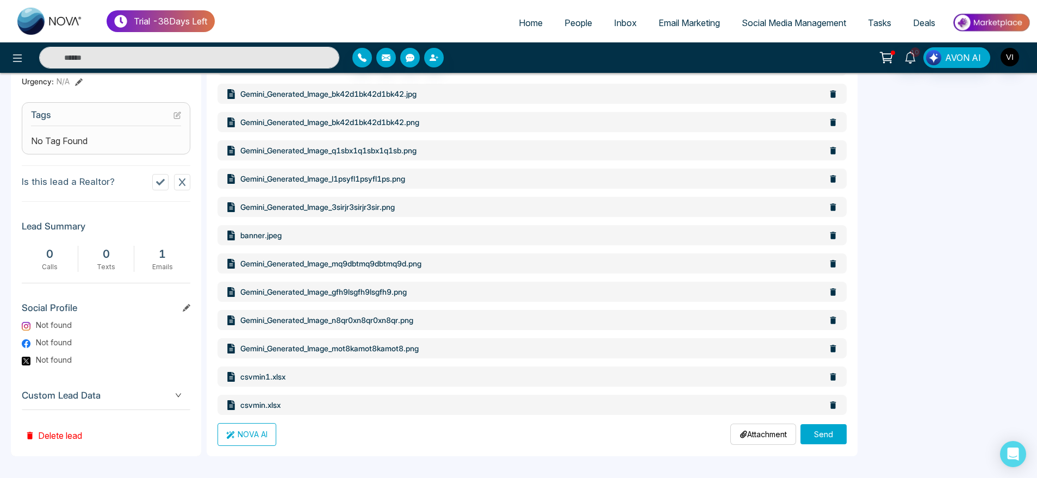
click at [743, 426] on div "Attachment Choose File" at bounding box center [763, 434] width 66 height 21
click at [767, 437] on p "Attachment" at bounding box center [763, 434] width 47 height 11
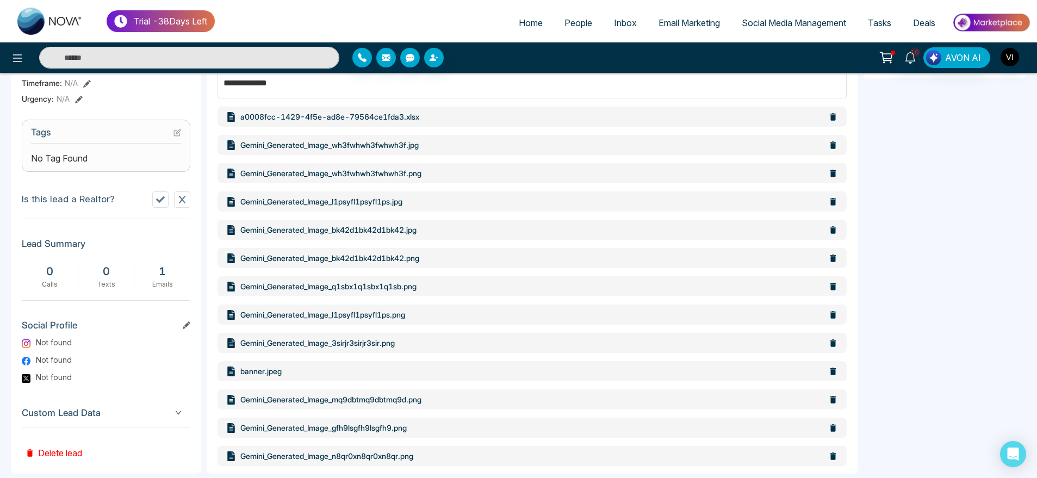
scroll to position [203, 0]
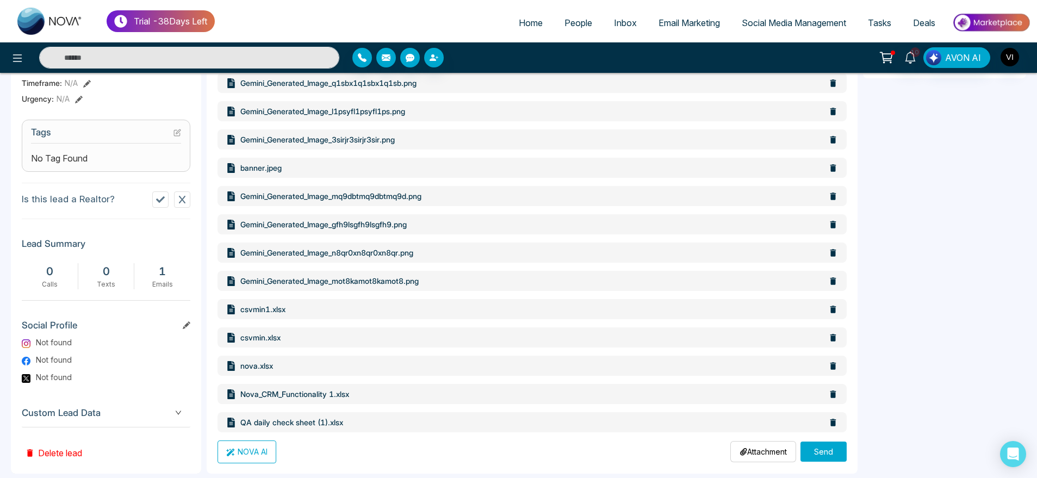
click at [820, 453] on button "Send" at bounding box center [823, 452] width 46 height 20
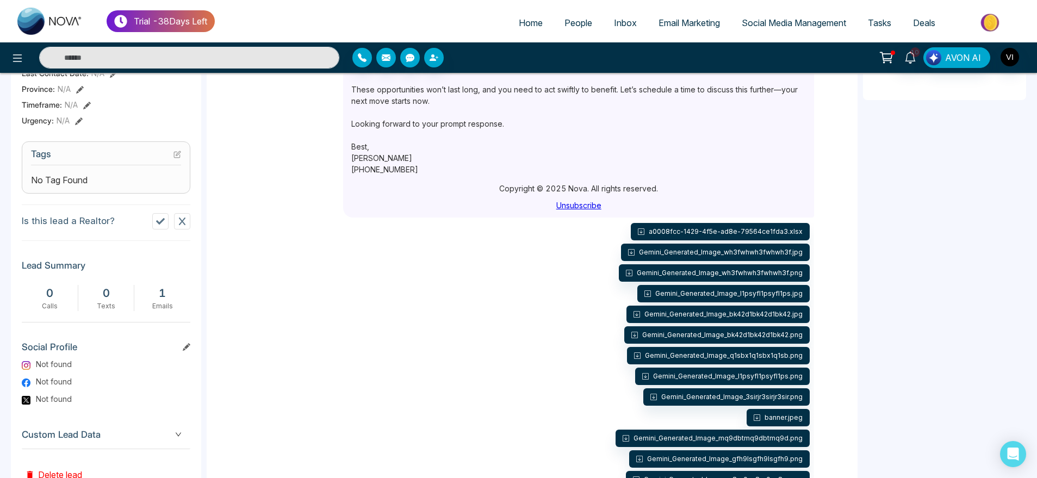
scroll to position [0, 0]
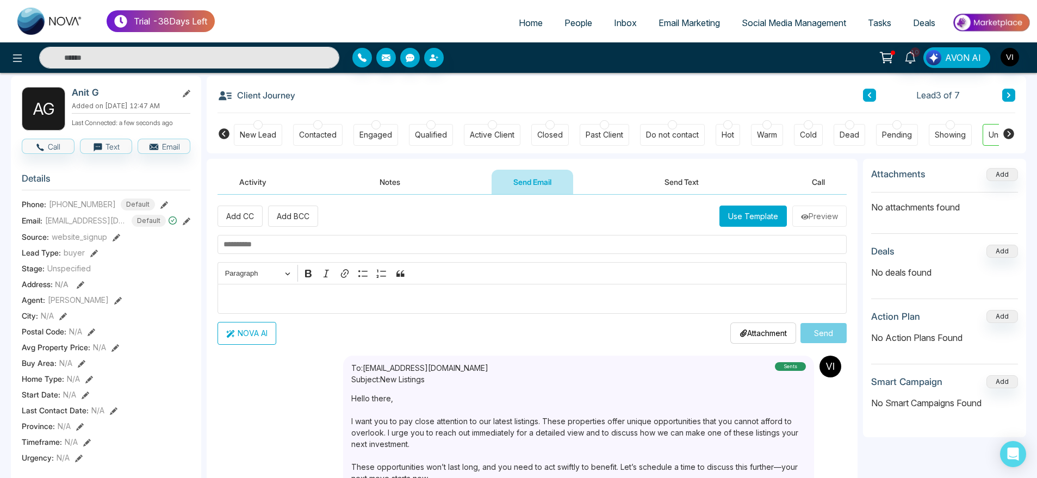
click at [376, 187] on button "Notes" at bounding box center [390, 182] width 64 height 24
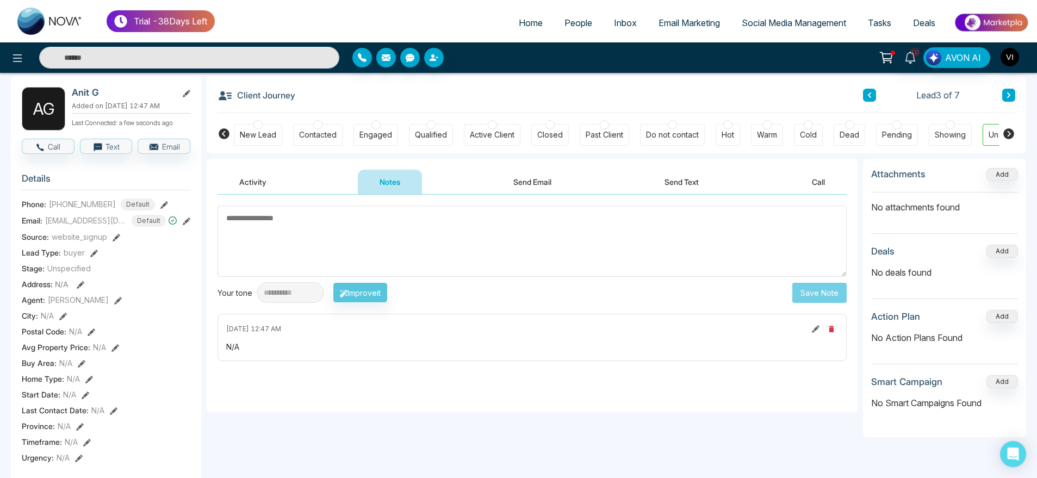
click at [502, 187] on button "Send Email" at bounding box center [533, 182] width 82 height 24
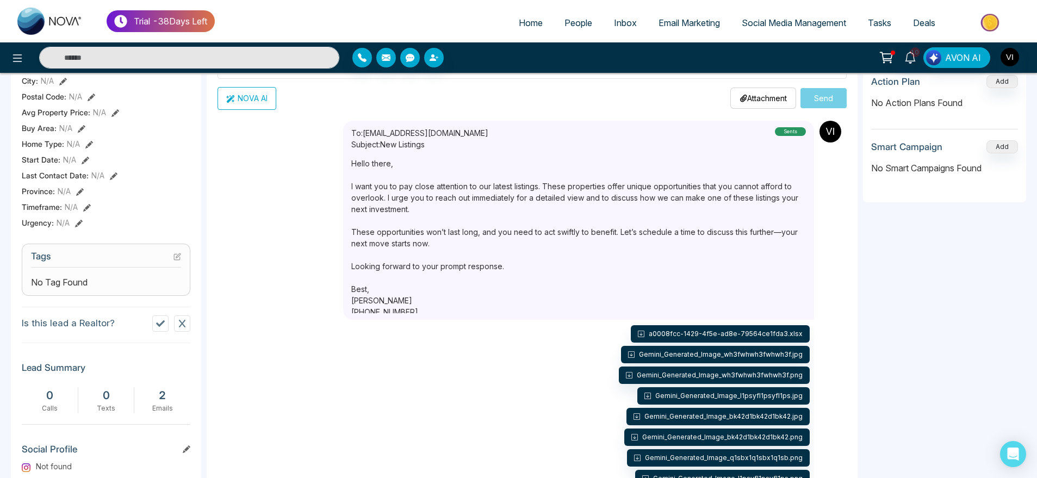
scroll to position [285, 0]
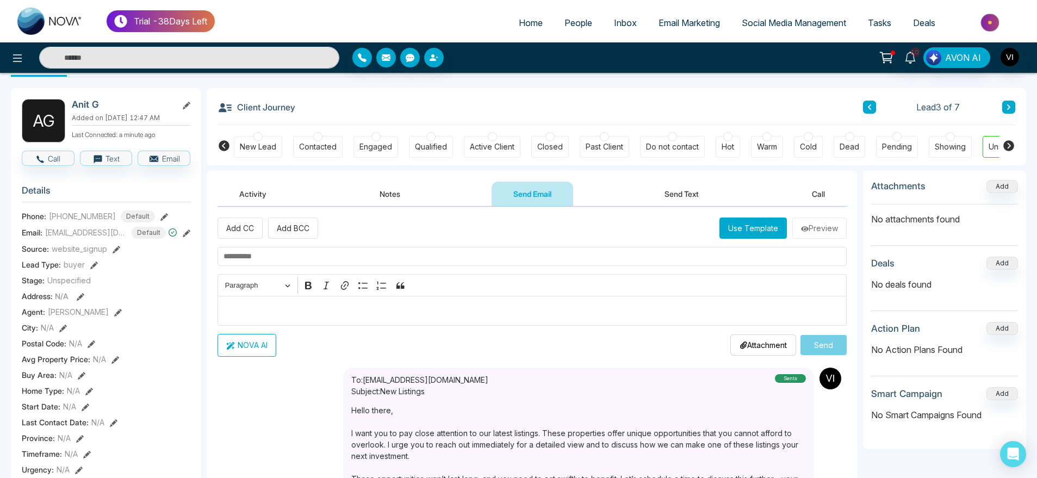
click at [276, 203] on button "Activity" at bounding box center [253, 194] width 71 height 24
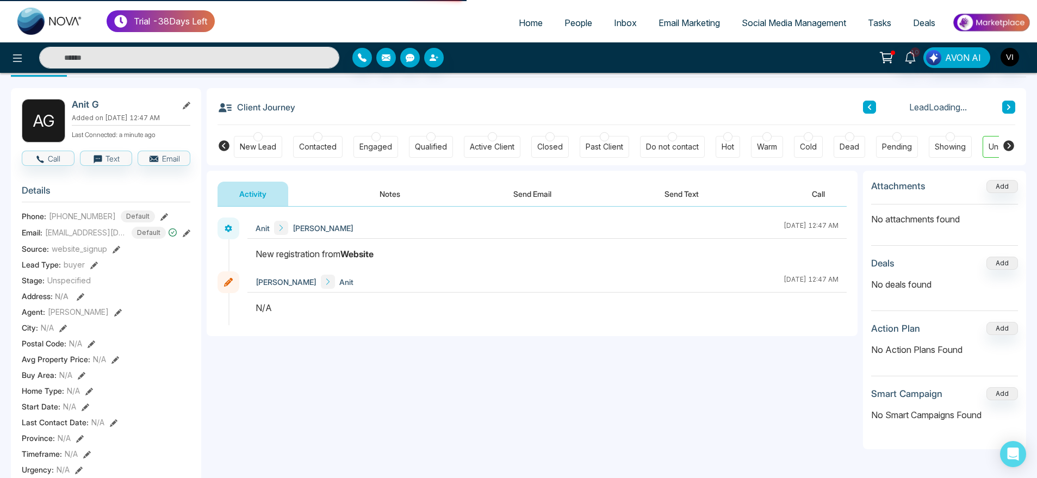
click at [272, 201] on button "Activity" at bounding box center [253, 194] width 71 height 24
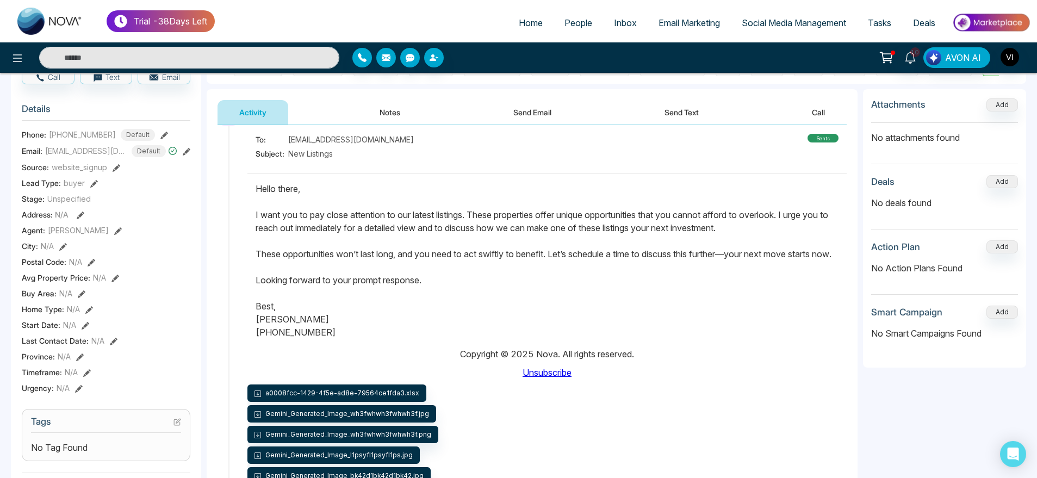
click at [579, 115] on div "Activity Notes Send Email Send Text Call" at bounding box center [532, 112] width 629 height 25
click at [510, 106] on button "Send Email" at bounding box center [533, 112] width 82 height 24
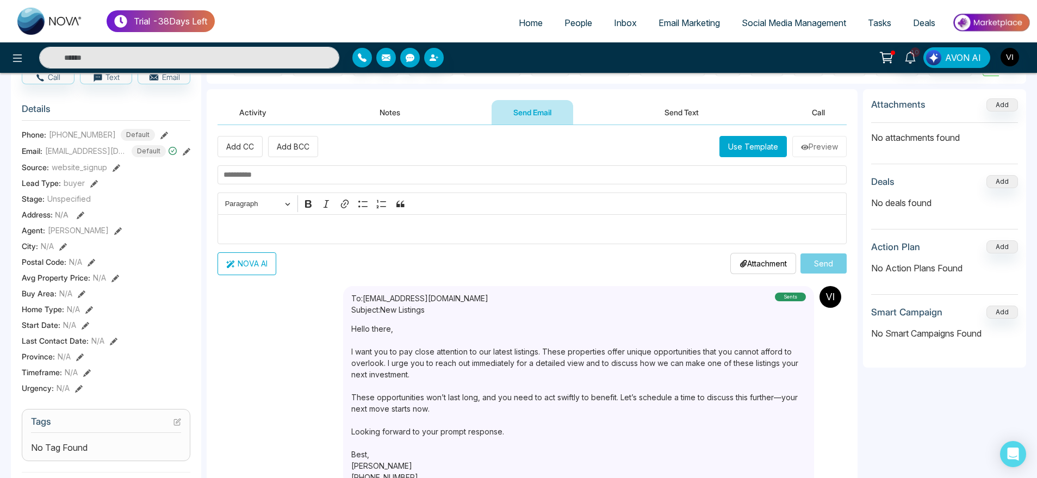
click at [759, 256] on div "Attachment Choose File" at bounding box center [763, 263] width 66 height 21
click at [759, 258] on p "Attachment" at bounding box center [763, 263] width 47 height 11
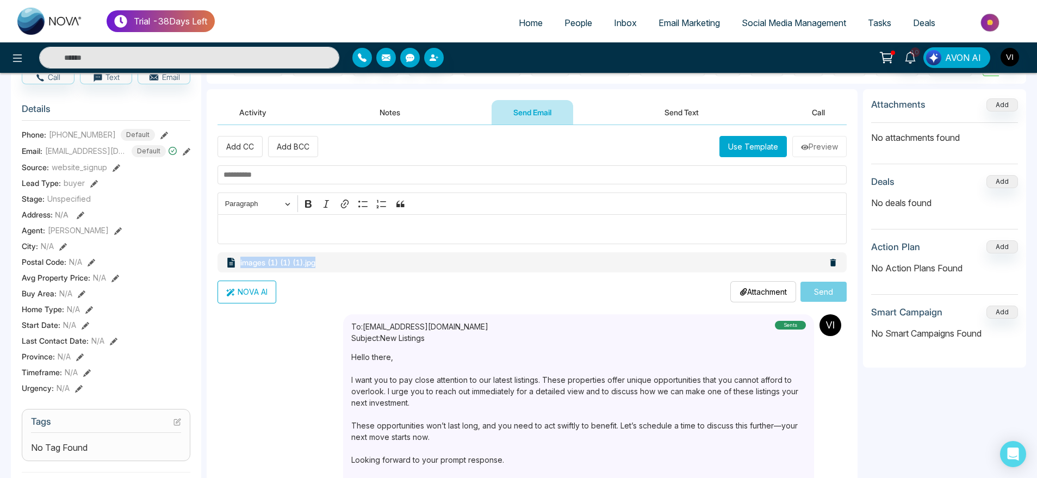
drag, startPoint x: 227, startPoint y: 253, endPoint x: 336, endPoint y: 259, distance: 108.9
click at [336, 259] on div "images (1) (1) (1).jpg" at bounding box center [532, 262] width 629 height 20
click at [336, 259] on p "images (1) (1) (1).jpg" at bounding box center [532, 262] width 584 height 11
click at [253, 262] on p "images (1) (1) (1).jpg" at bounding box center [532, 262] width 584 height 11
click at [830, 264] on icon at bounding box center [833, 263] width 6 height 8
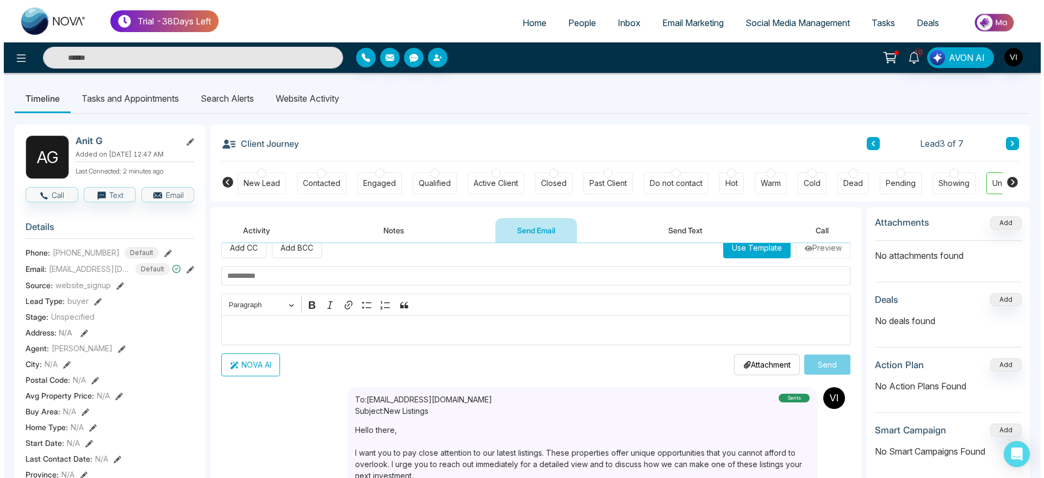
scroll to position [21, 0]
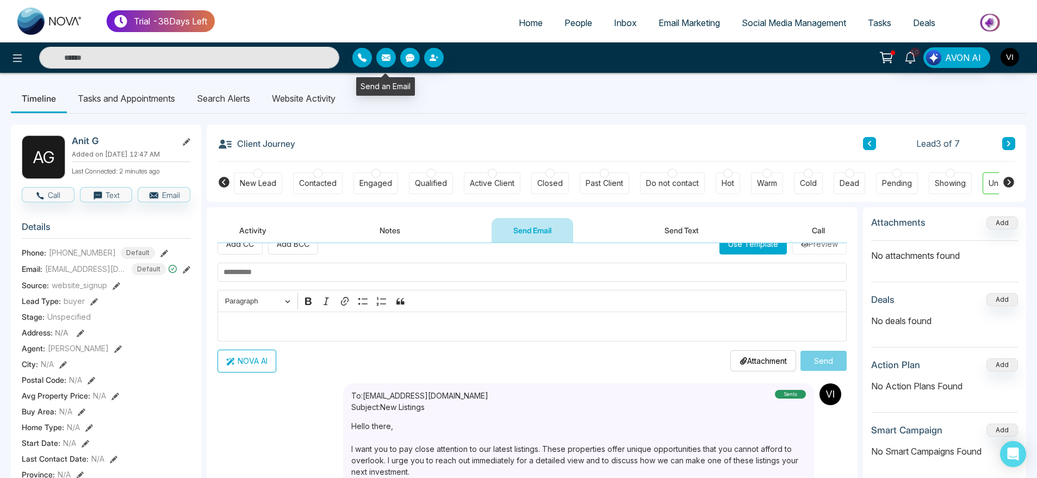
click at [383, 65] on button "button" at bounding box center [386, 58] width 20 height 20
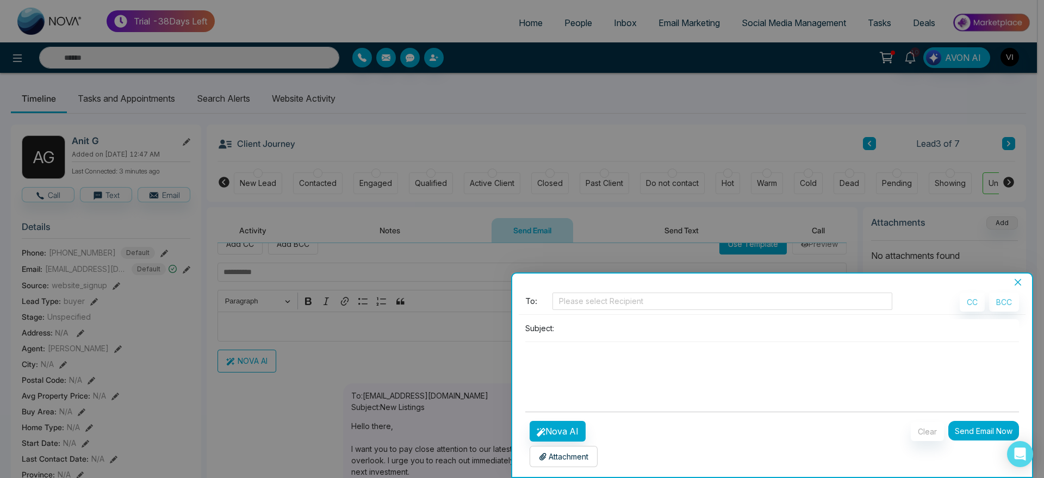
click at [562, 451] on p "Attachment" at bounding box center [563, 456] width 49 height 11
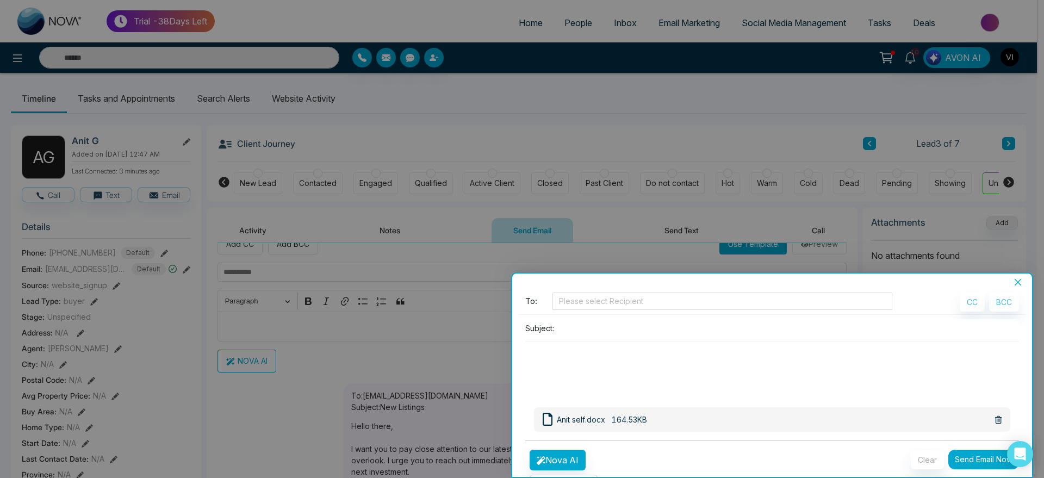
scroll to position [32, 0]
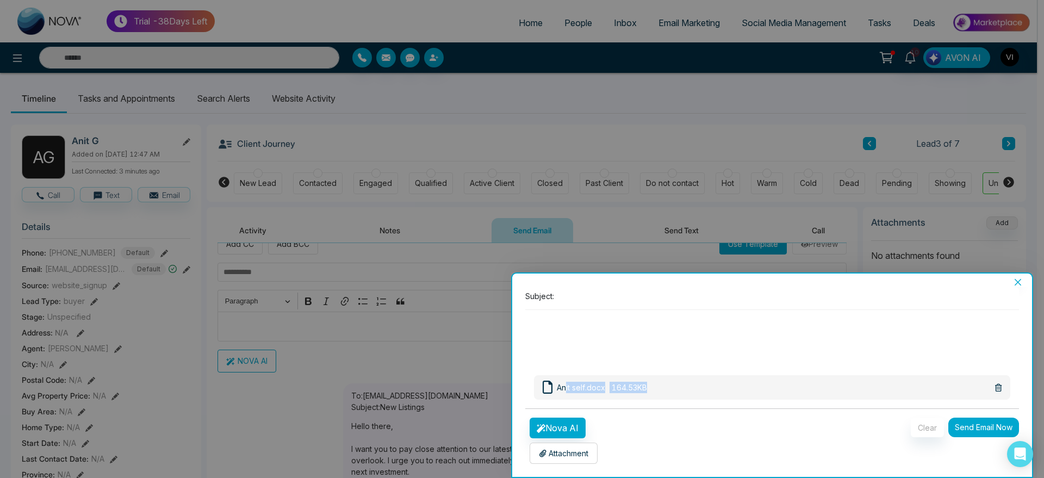
drag, startPoint x: 565, startPoint y: 389, endPoint x: 675, endPoint y: 387, distance: 109.9
click at [675, 387] on span "Anit self.docx 164.53KB" at bounding box center [767, 388] width 448 height 16
drag, startPoint x: 675, startPoint y: 389, endPoint x: 598, endPoint y: 384, distance: 77.4
click at [598, 384] on span "Anit self.docx 164.53KB" at bounding box center [767, 388] width 448 height 16
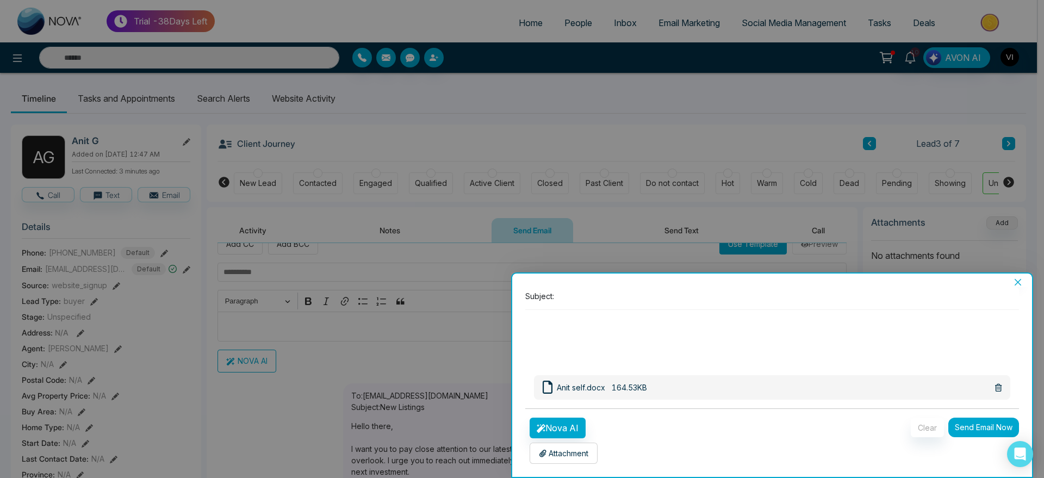
click at [749, 351] on textarea at bounding box center [772, 336] width 494 height 52
click at [995, 389] on icon at bounding box center [998, 388] width 7 height 8
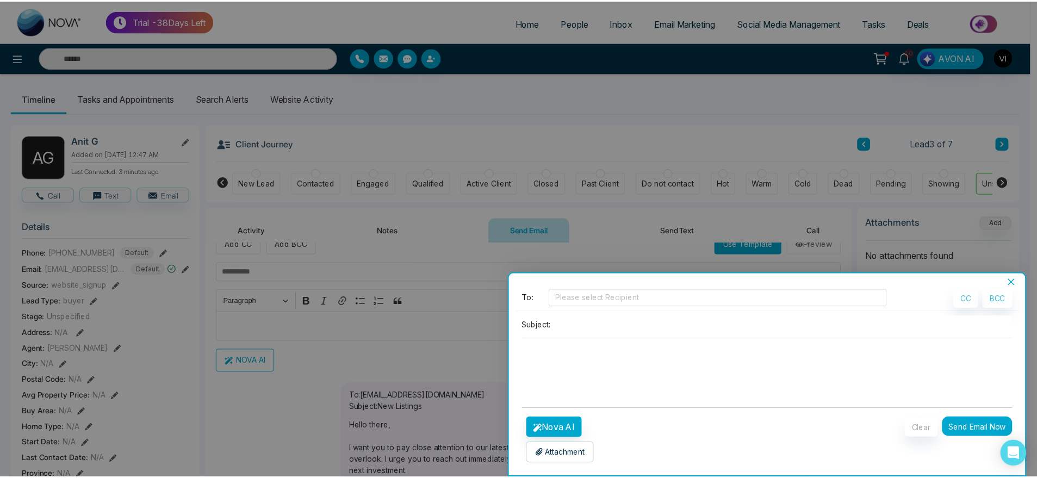
scroll to position [3, 0]
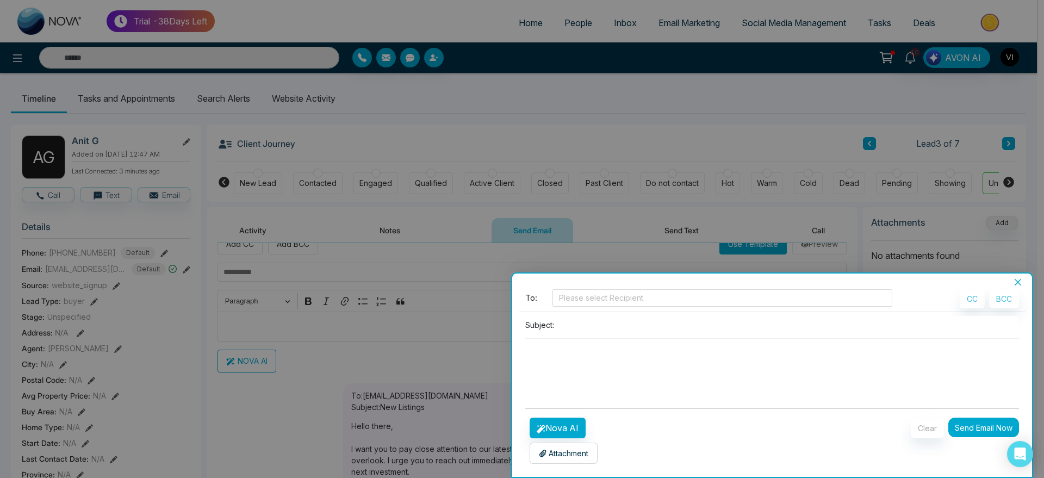
click at [1022, 282] on div "Batch Email" at bounding box center [772, 282] width 520 height 10
click at [1022, 282] on button "Close" at bounding box center [1017, 282] width 15 height 10
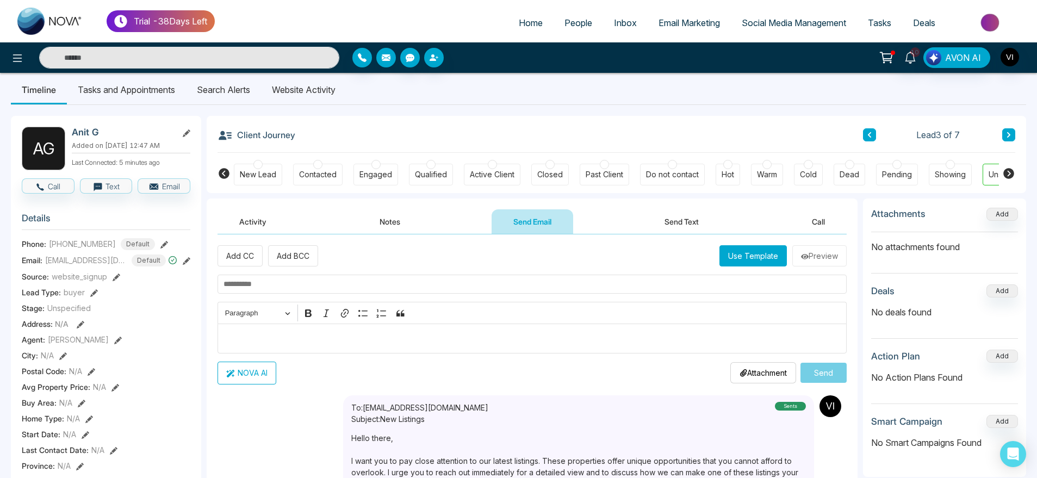
scroll to position [0, 0]
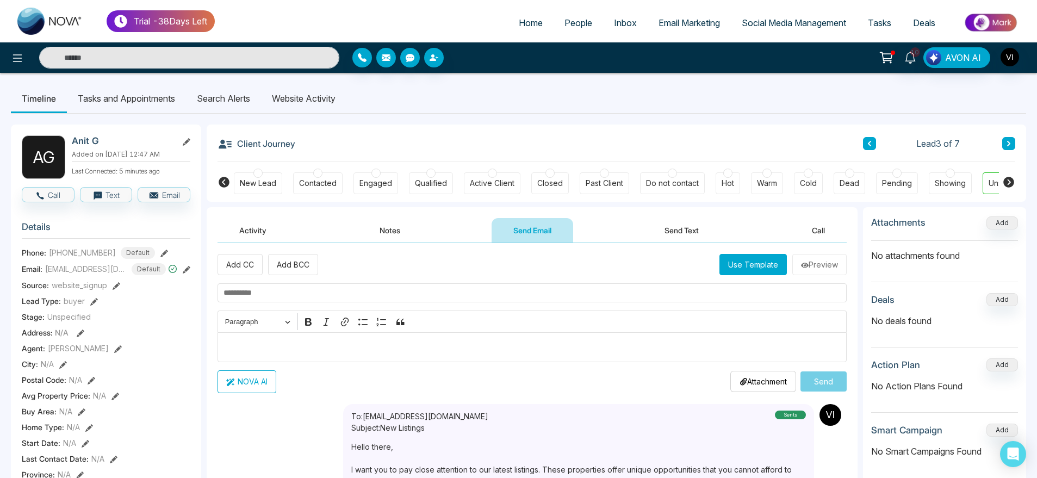
click at [556, 17] on link "People" at bounding box center [578, 23] width 49 height 21
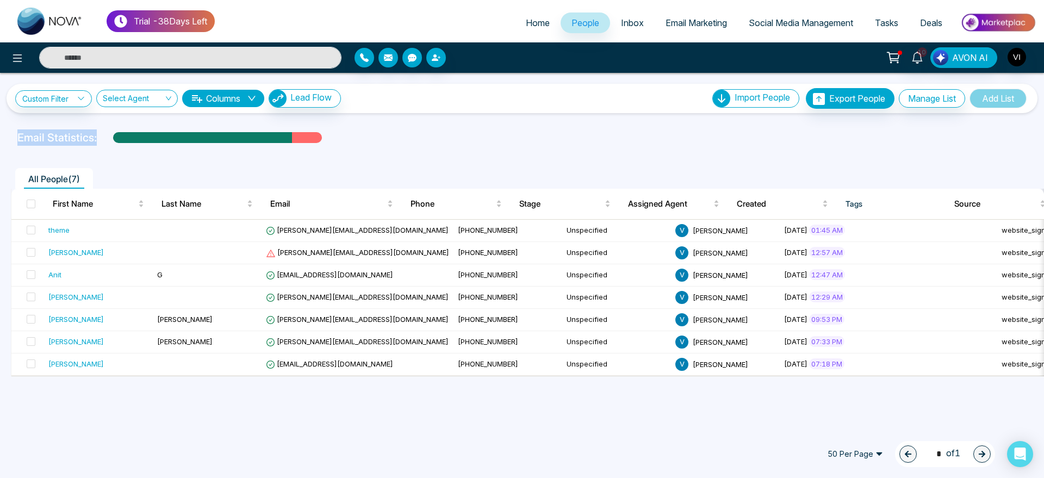
drag, startPoint x: 9, startPoint y: 140, endPoint x: 347, endPoint y: 148, distance: 338.4
click at [347, 148] on div "Custom Filter Choose a filters Cancel Apply Select Agent Columns Lead Flow Impo…" at bounding box center [522, 249] width 1044 height 353
click at [347, 148] on div at bounding box center [522, 148] width 1031 height 4
click at [300, 270] on span "[EMAIL_ADDRESS][DOMAIN_NAME]" at bounding box center [329, 274] width 127 height 9
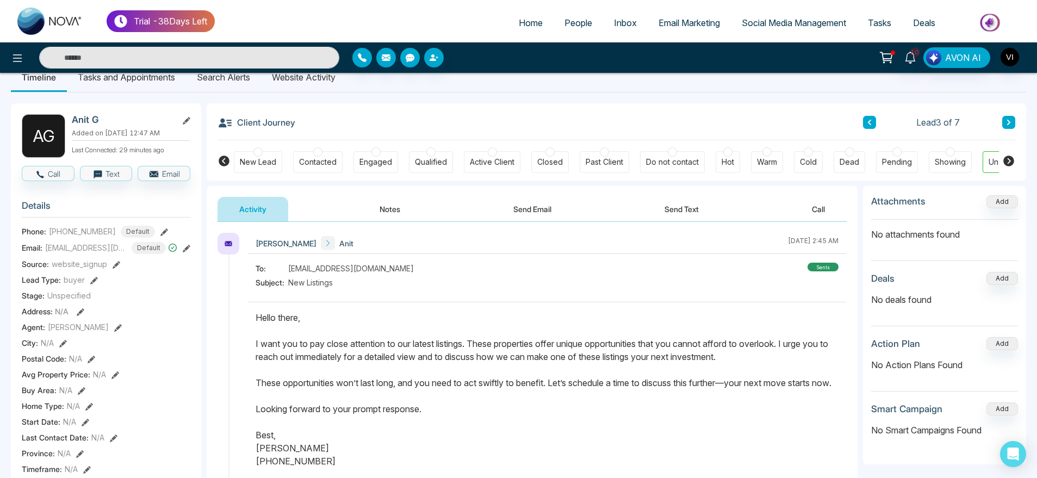
scroll to position [18, 0]
